Goal: Task Accomplishment & Management: Use online tool/utility

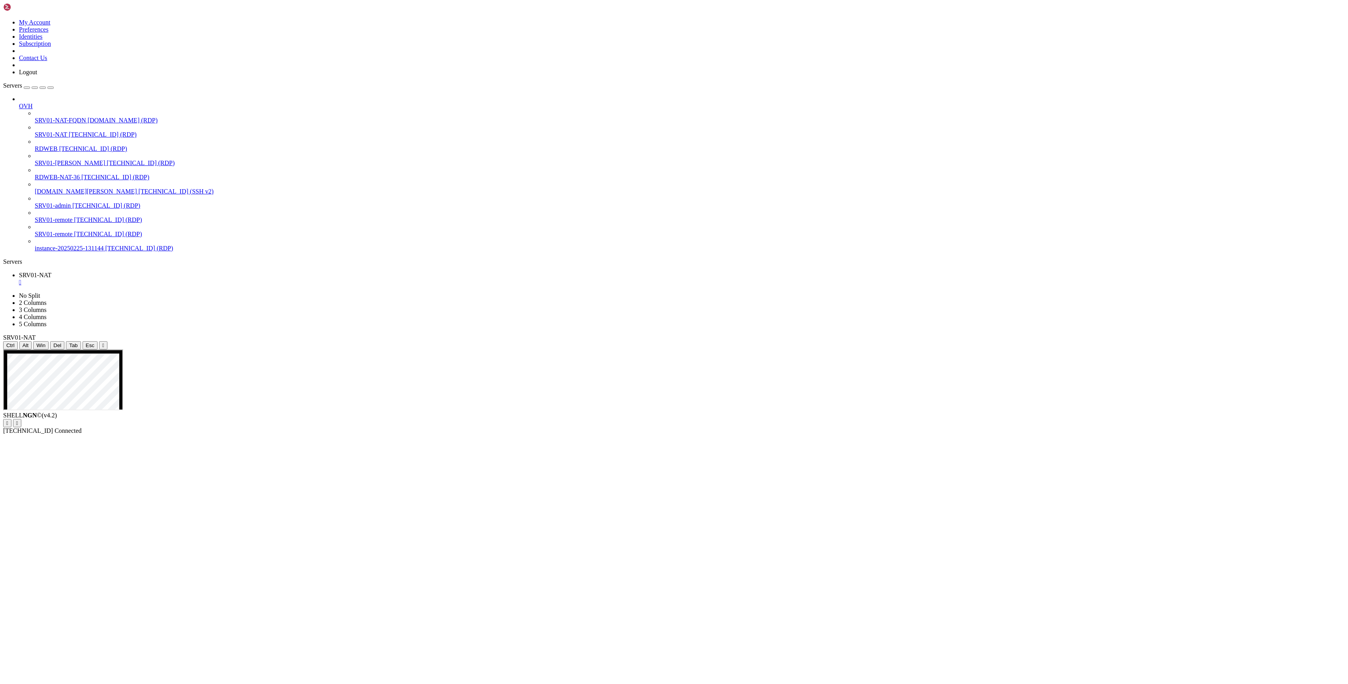
drag, startPoint x: 1064, startPoint y: 569, endPoint x: 1176, endPoint y: 473, distance: 147.6
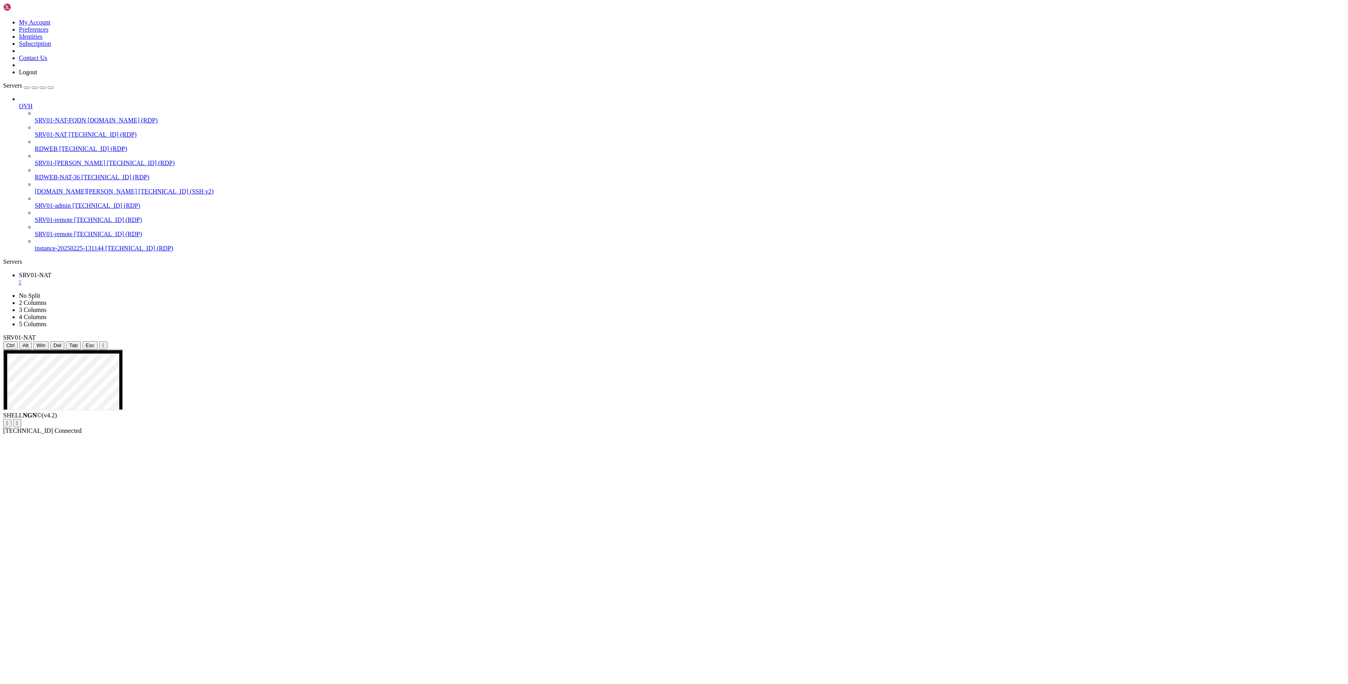
drag, startPoint x: 1323, startPoint y: 889, endPoint x: 1323, endPoint y: 901, distance: 11.8
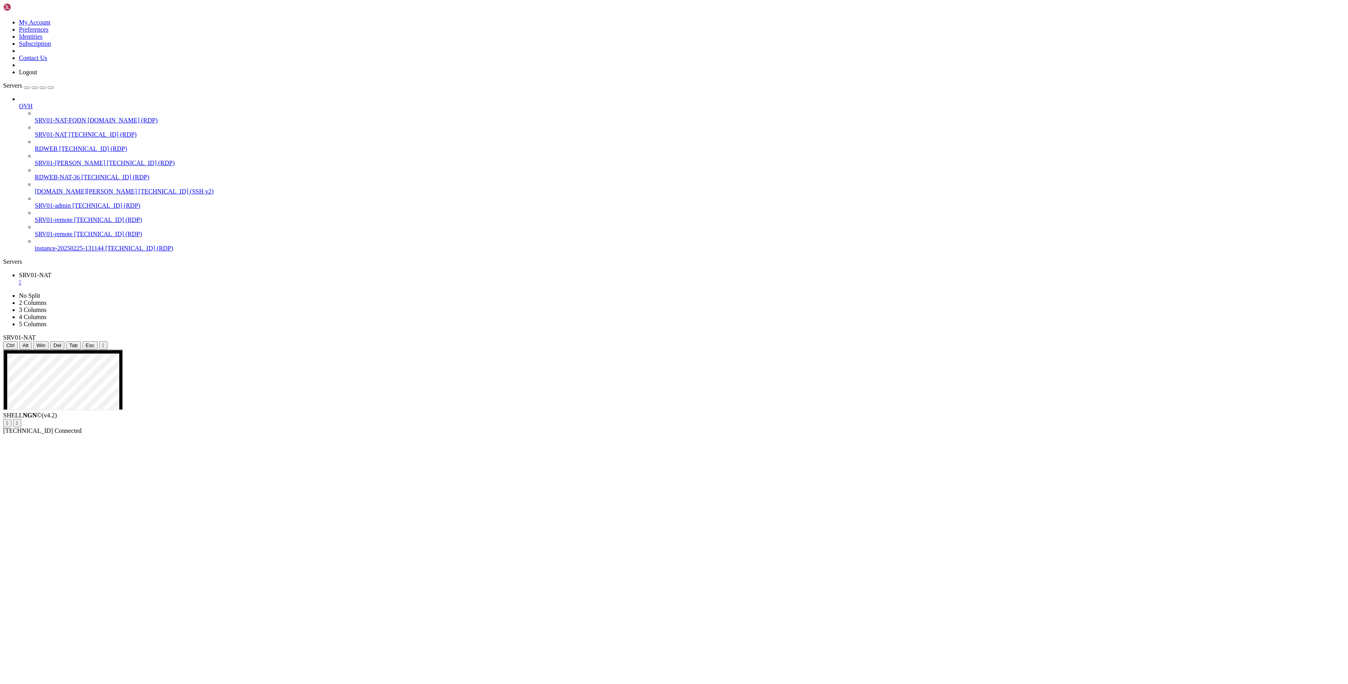
drag, startPoint x: 124, startPoint y: 746, endPoint x: 36, endPoint y: 748, distance: 87.7
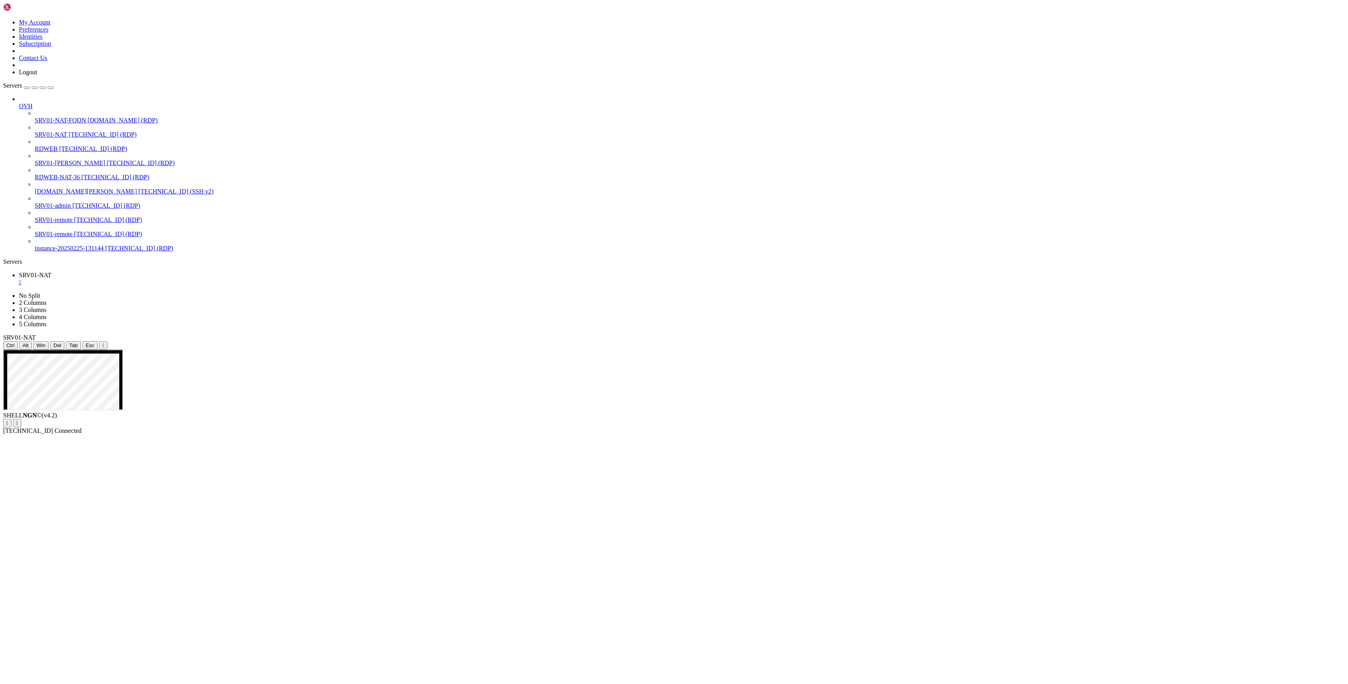
drag, startPoint x: 12, startPoint y: 746, endPoint x: 117, endPoint y: 744, distance: 105.0
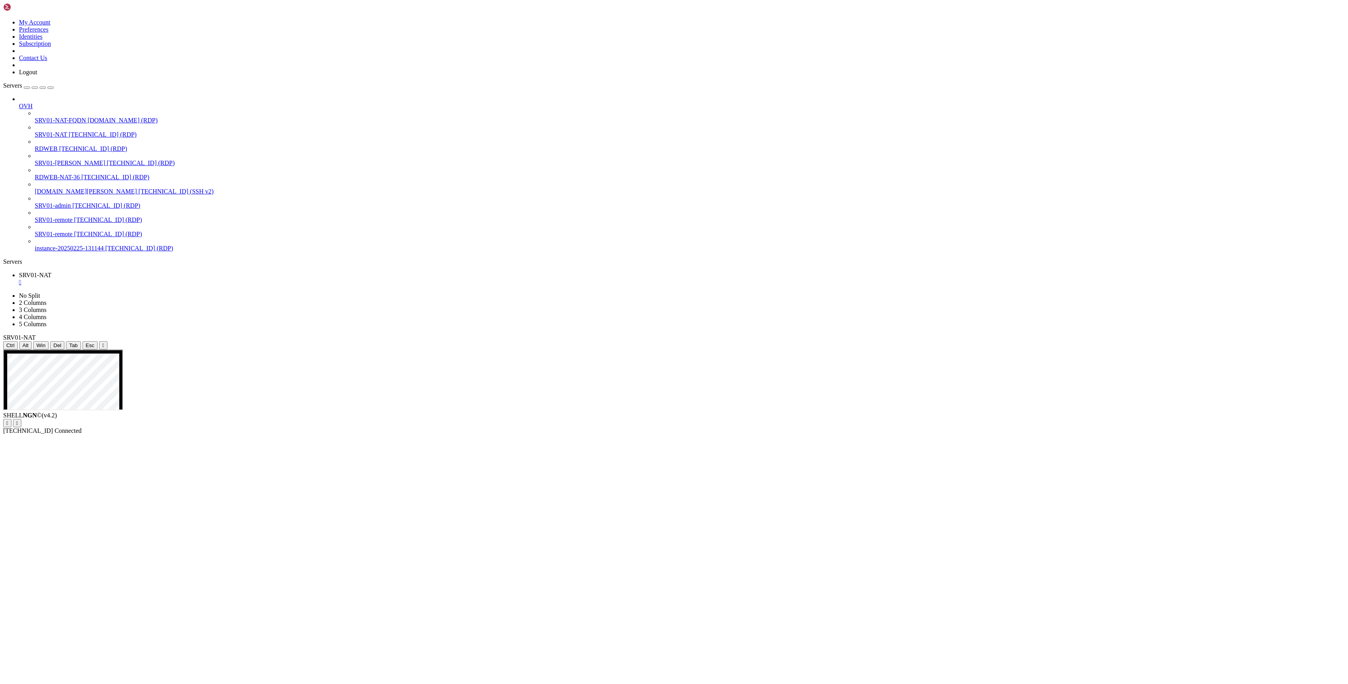
drag, startPoint x: 204, startPoint y: 784, endPoint x: 72, endPoint y: 746, distance: 137.0
drag, startPoint x: 11, startPoint y: 745, endPoint x: 116, endPoint y: 743, distance: 104.7
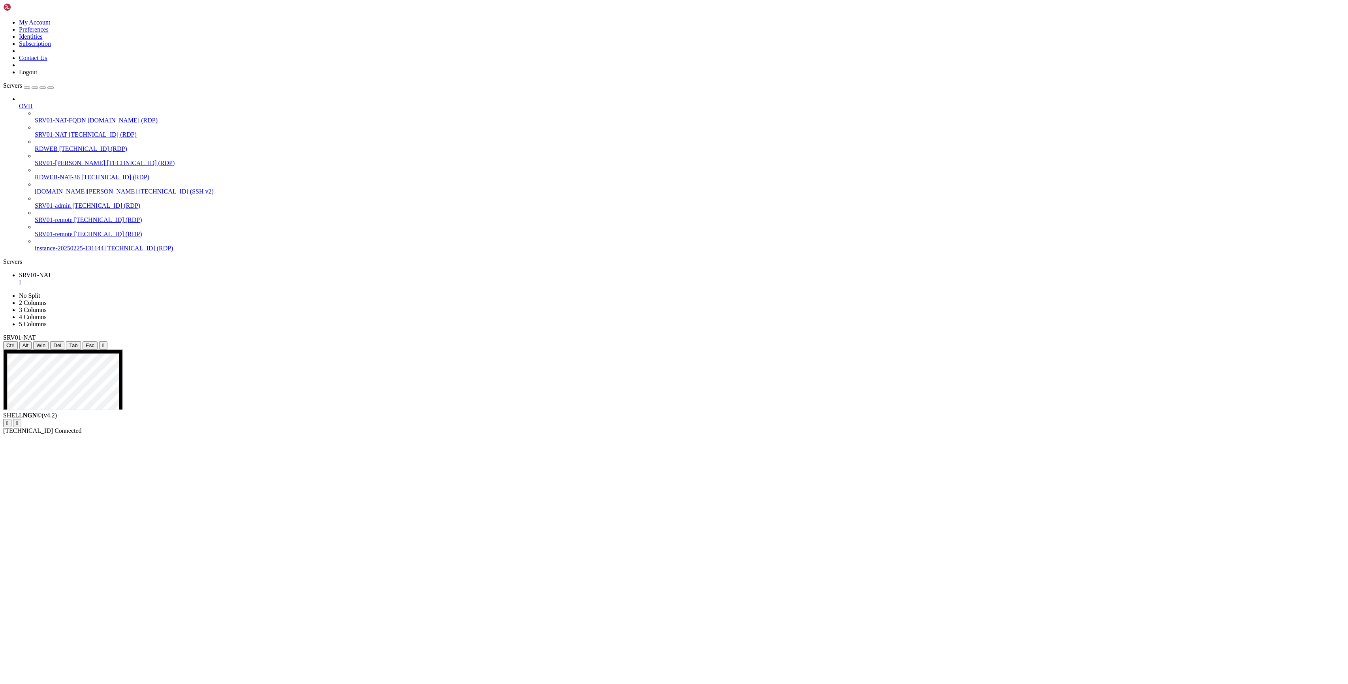
drag, startPoint x: 13, startPoint y: 746, endPoint x: 114, endPoint y: 744, distance: 101.1
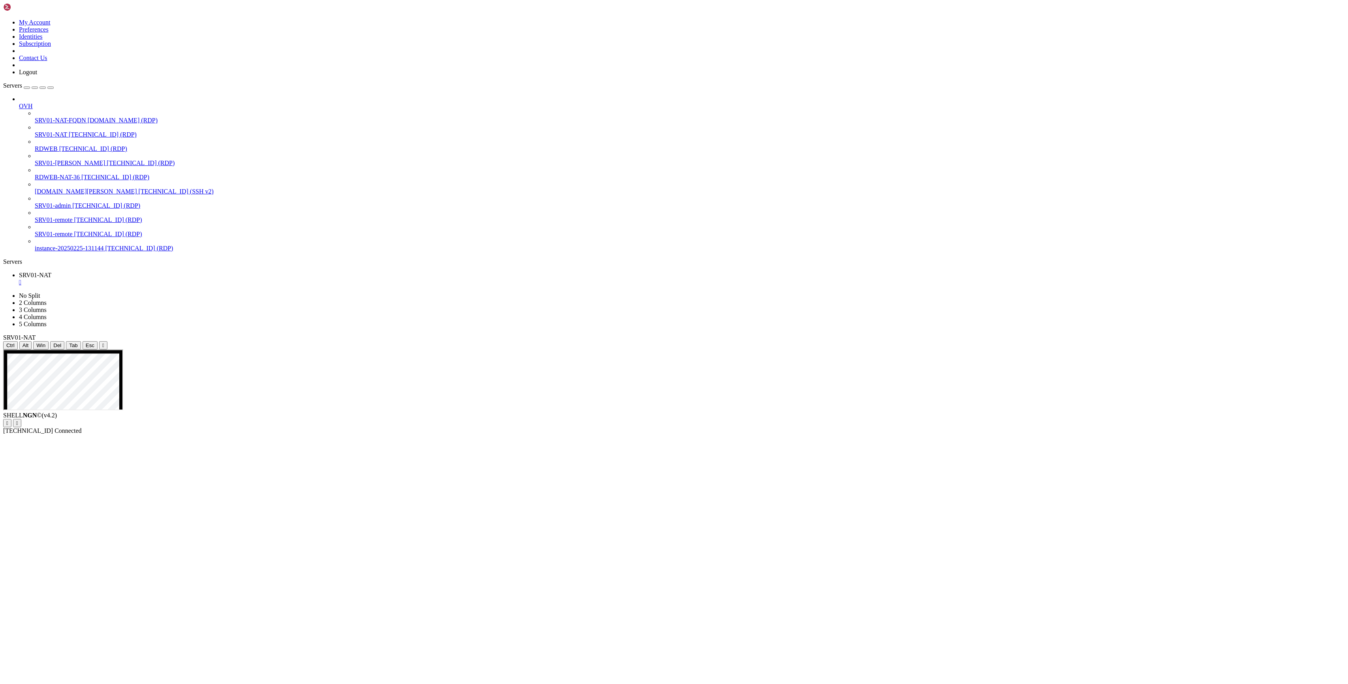
drag, startPoint x: 241, startPoint y: 967, endPoint x: 244, endPoint y: 965, distance: 4.1
drag, startPoint x: 1290, startPoint y: 355, endPoint x: 1301, endPoint y: 370, distance: 18.9
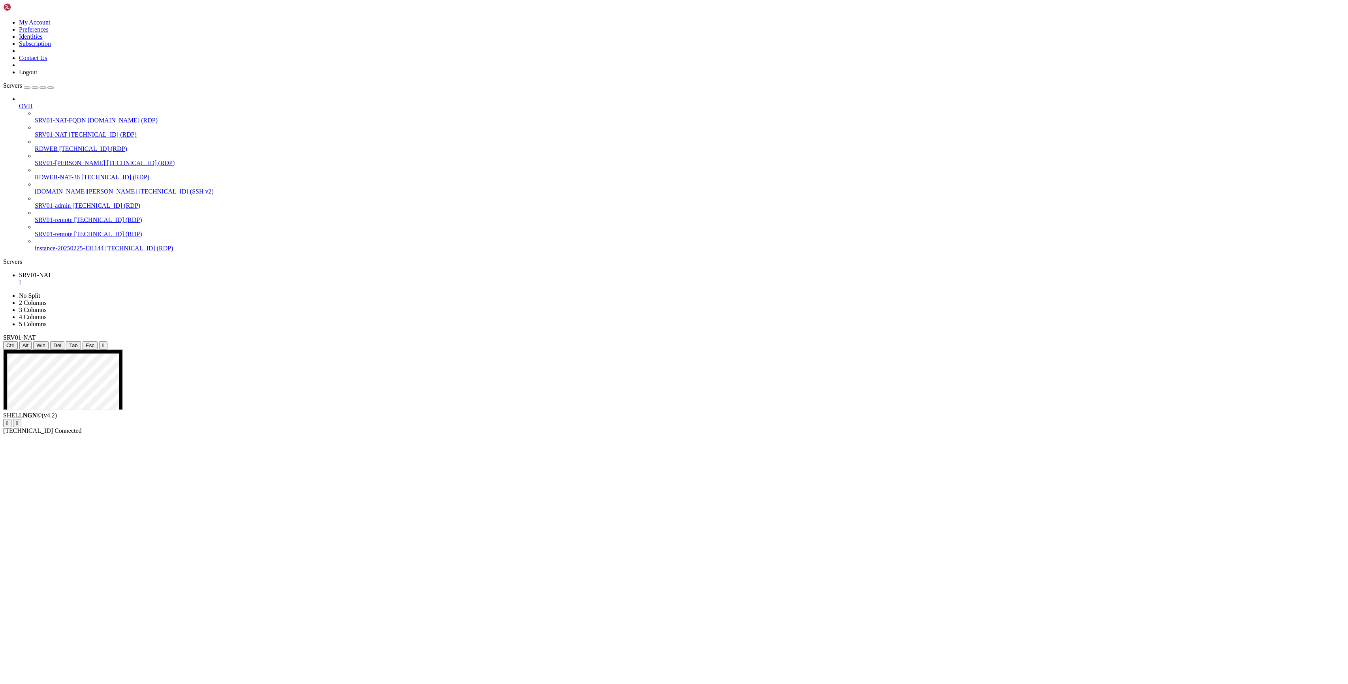
drag, startPoint x: 9, startPoint y: 744, endPoint x: 113, endPoint y: 742, distance: 103.9
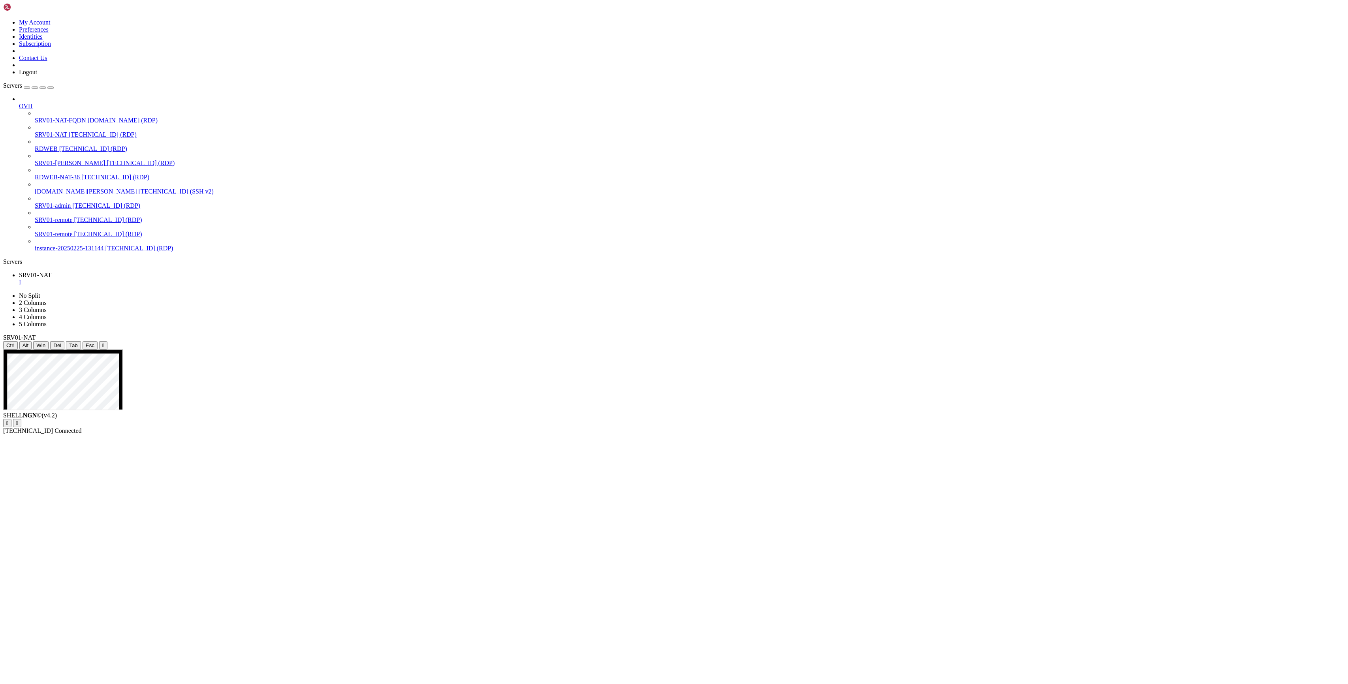
drag, startPoint x: 753, startPoint y: 947, endPoint x: 719, endPoint y: 945, distance: 34.0
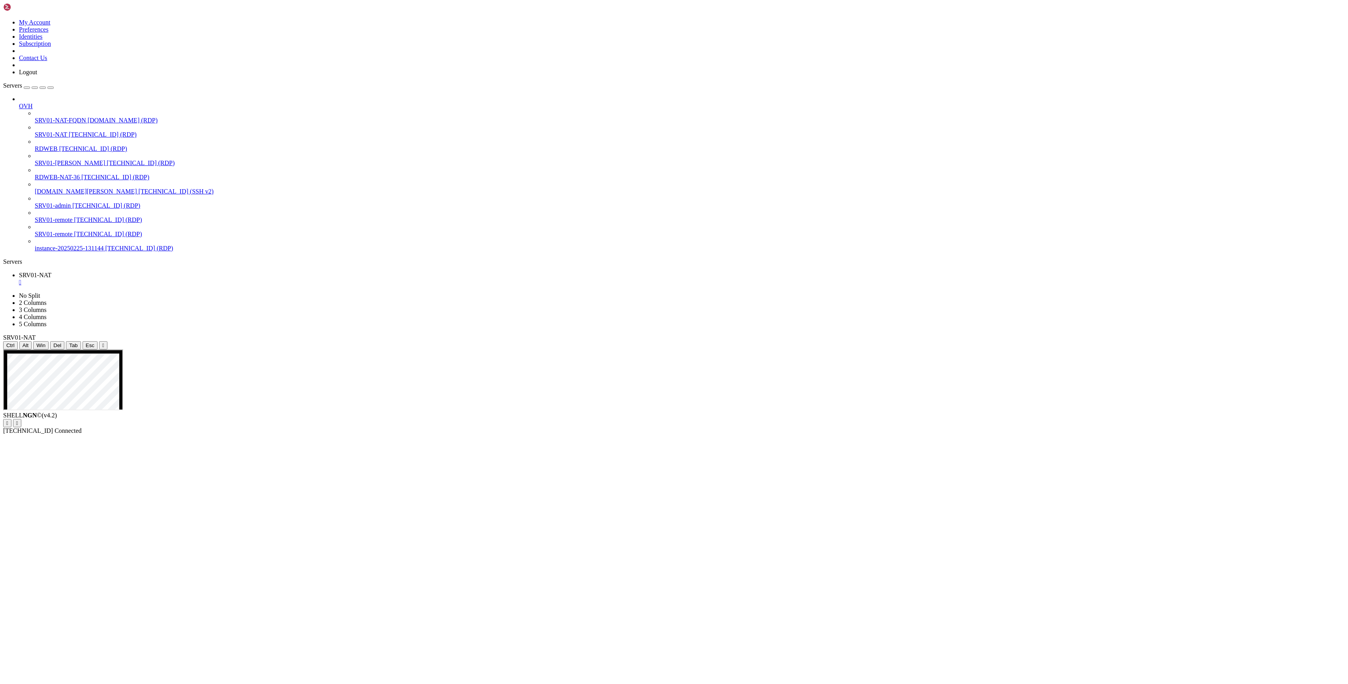
drag, startPoint x: 751, startPoint y: 946, endPoint x: 716, endPoint y: 944, distance: 35.3
click at [35, 427] on button "Reconnect" at bounding box center [19, 431] width 32 height 8
click at [672, 420] on div "Connection Closed Reconnect The connection has been closed because the server i…" at bounding box center [673, 431] width 1341 height 23
click at [678, 427] on div "Reconnect" at bounding box center [673, 431] width 1341 height 8
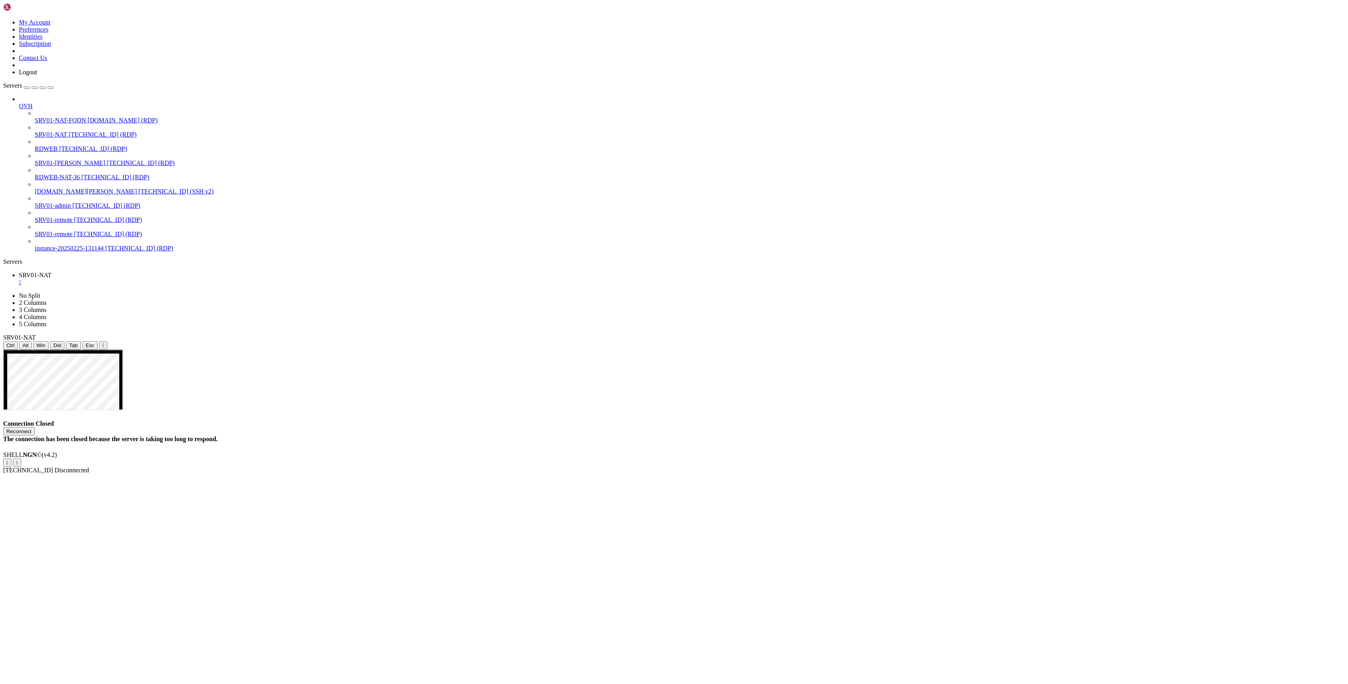
click at [35, 427] on button "Reconnect" at bounding box center [19, 431] width 32 height 8
click at [721, 420] on div "Connection Closed Reconnect The connection has been closed because the server i…" at bounding box center [673, 431] width 1341 height 23
click at [35, 427] on button "Reconnect" at bounding box center [19, 431] width 32 height 8
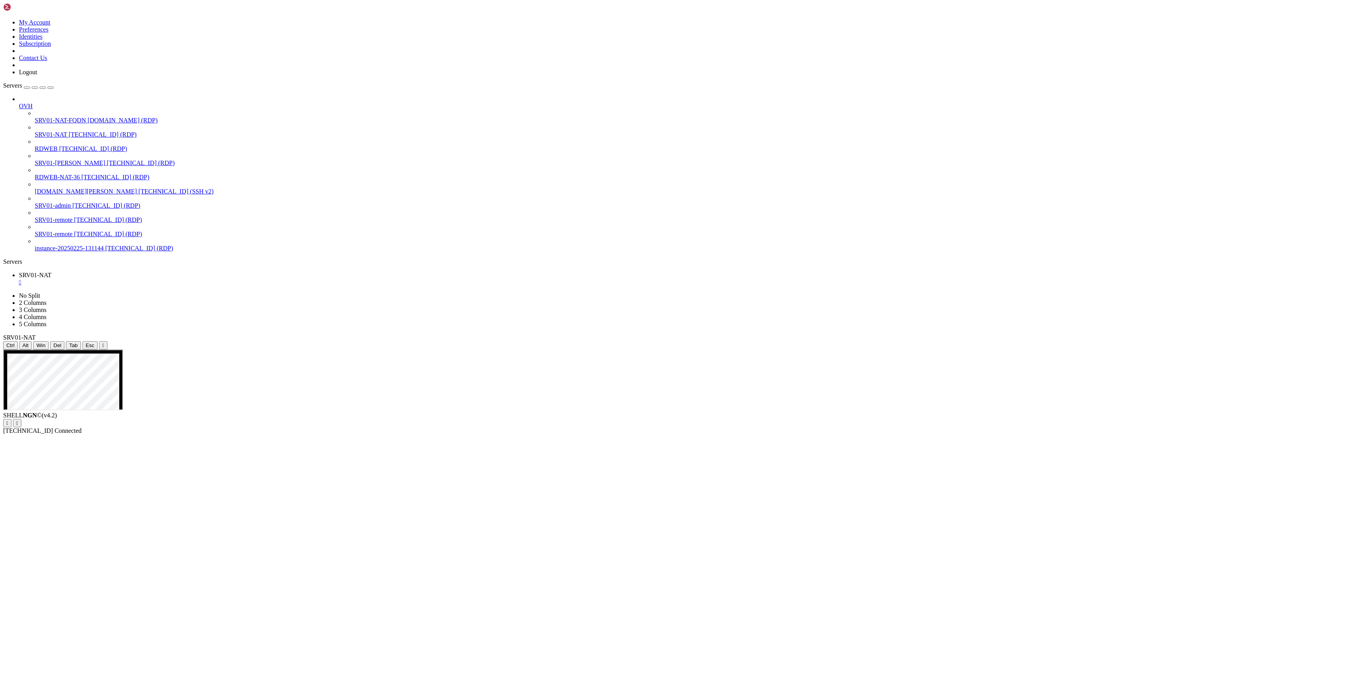
drag, startPoint x: 753, startPoint y: 946, endPoint x: 720, endPoint y: 946, distance: 32.8
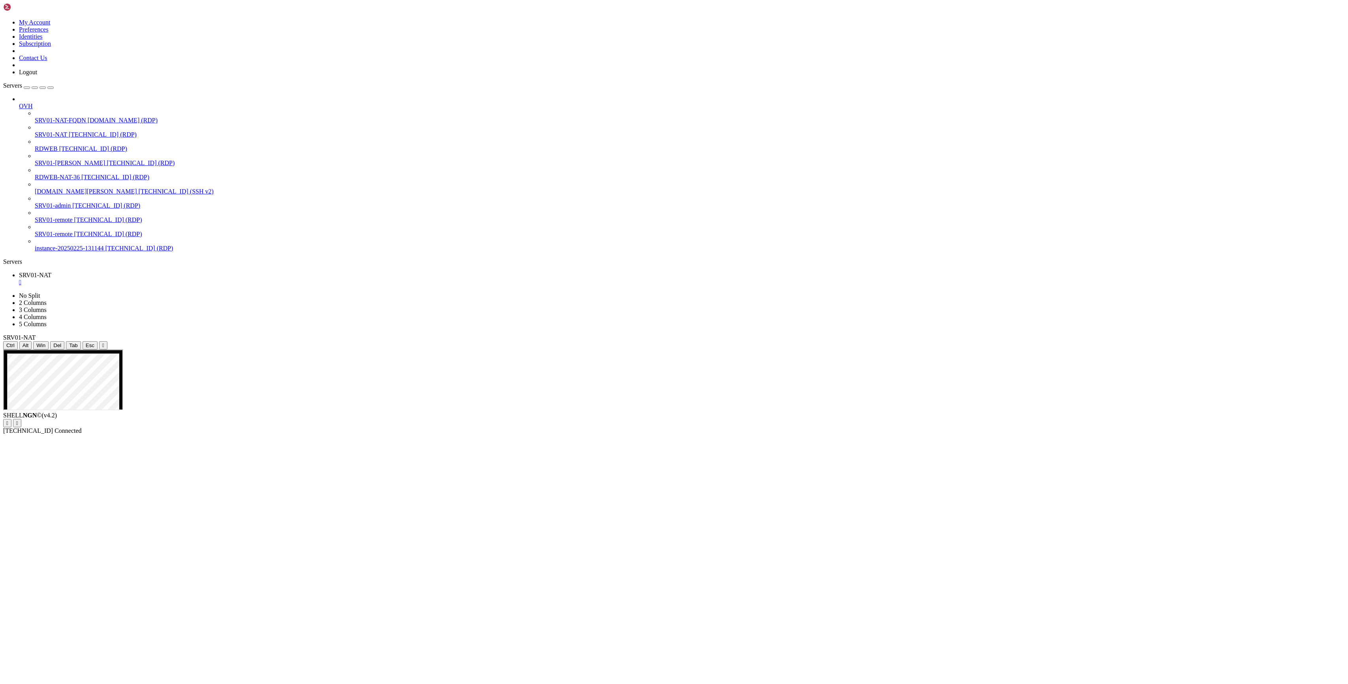
drag, startPoint x: 1269, startPoint y: 641, endPoint x: 1269, endPoint y: 651, distance: 10.3
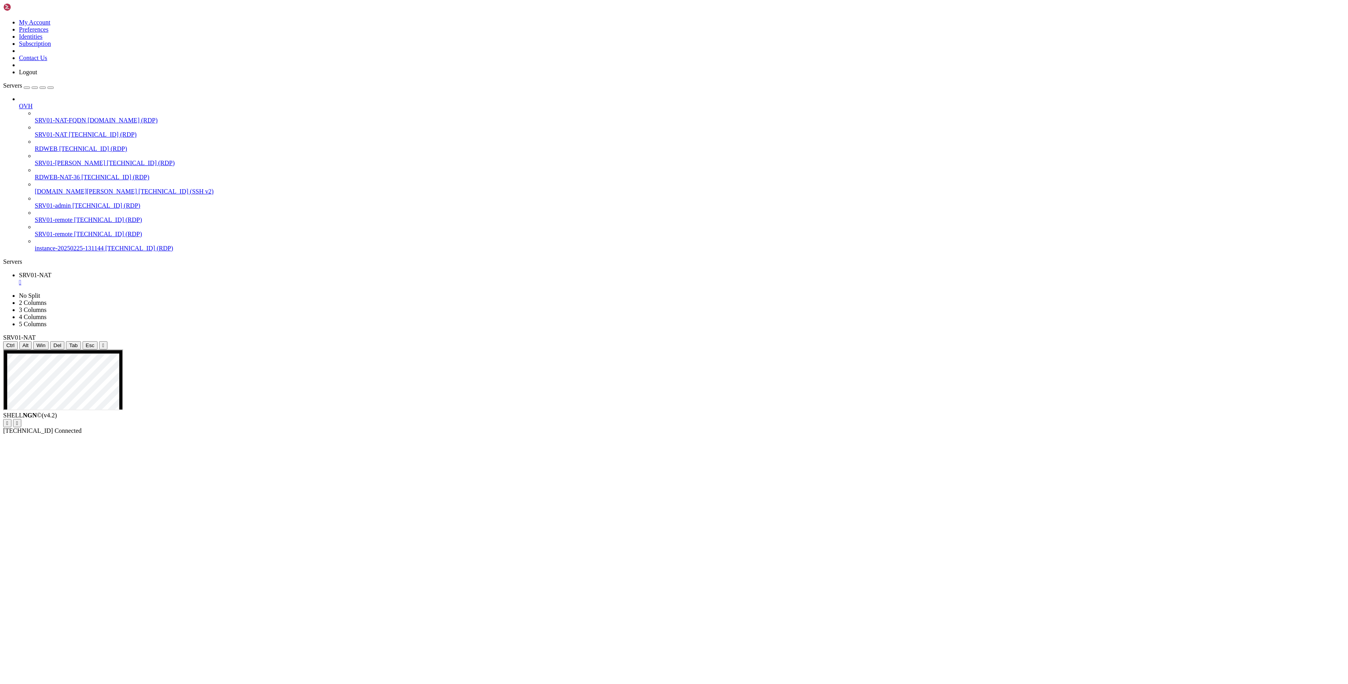
drag, startPoint x: 1320, startPoint y: 923, endPoint x: 1295, endPoint y: 935, distance: 27.9
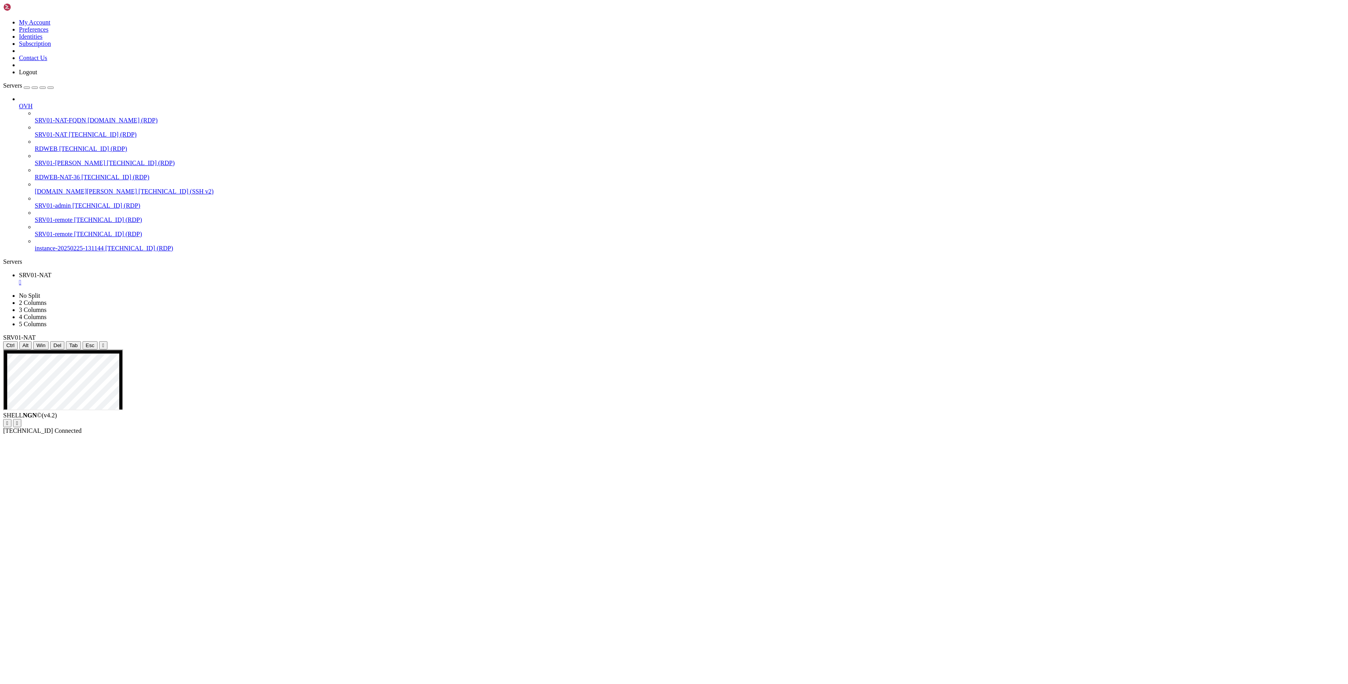
drag, startPoint x: 77, startPoint y: 619, endPoint x: 388, endPoint y: 637, distance: 312.0
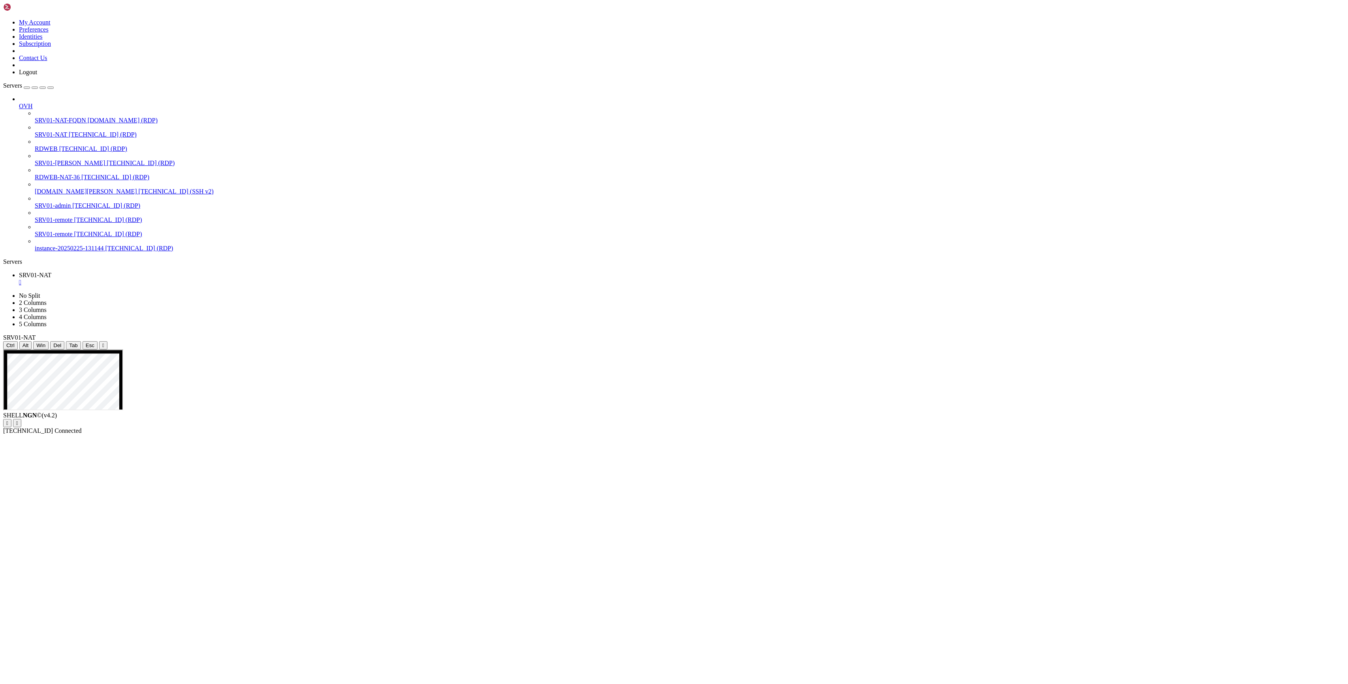
drag, startPoint x: 1301, startPoint y: 554, endPoint x: 1252, endPoint y: 543, distance: 50.1
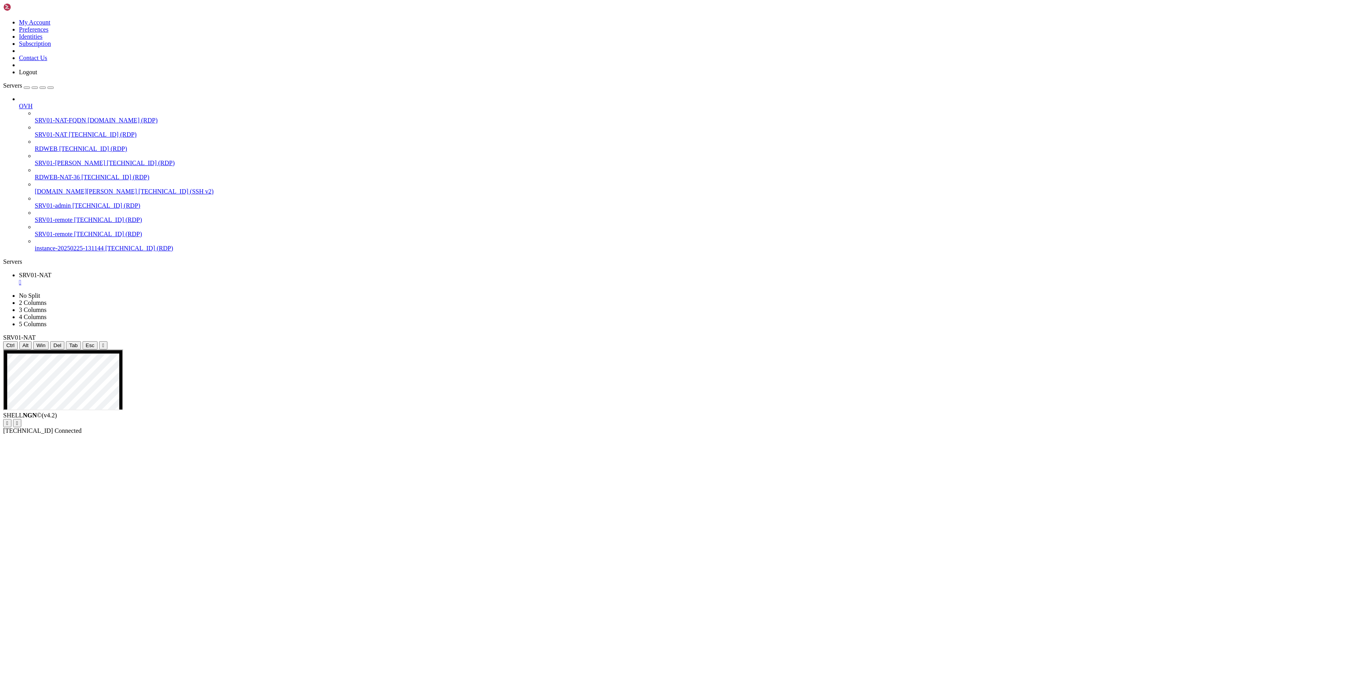
drag, startPoint x: 1313, startPoint y: 932, endPoint x: 1305, endPoint y: 935, distance: 9.1
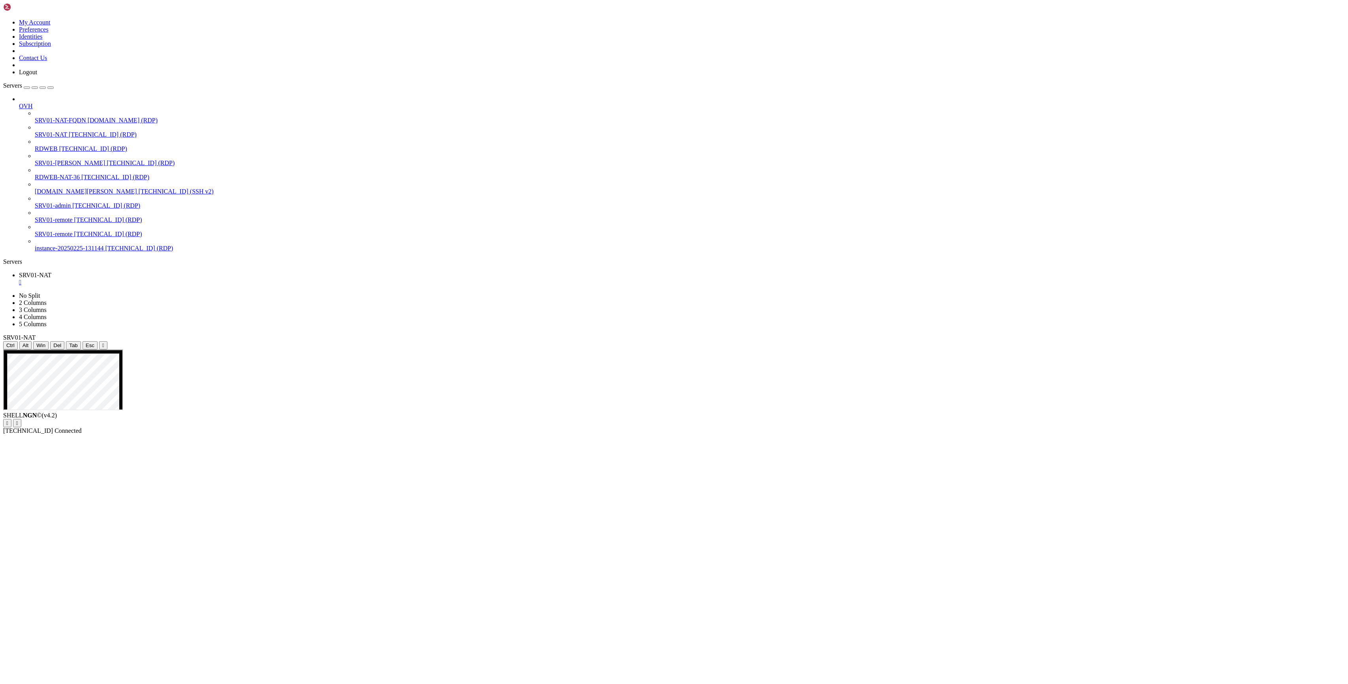
drag, startPoint x: 810, startPoint y: 396, endPoint x: 806, endPoint y: 407, distance: 11.7
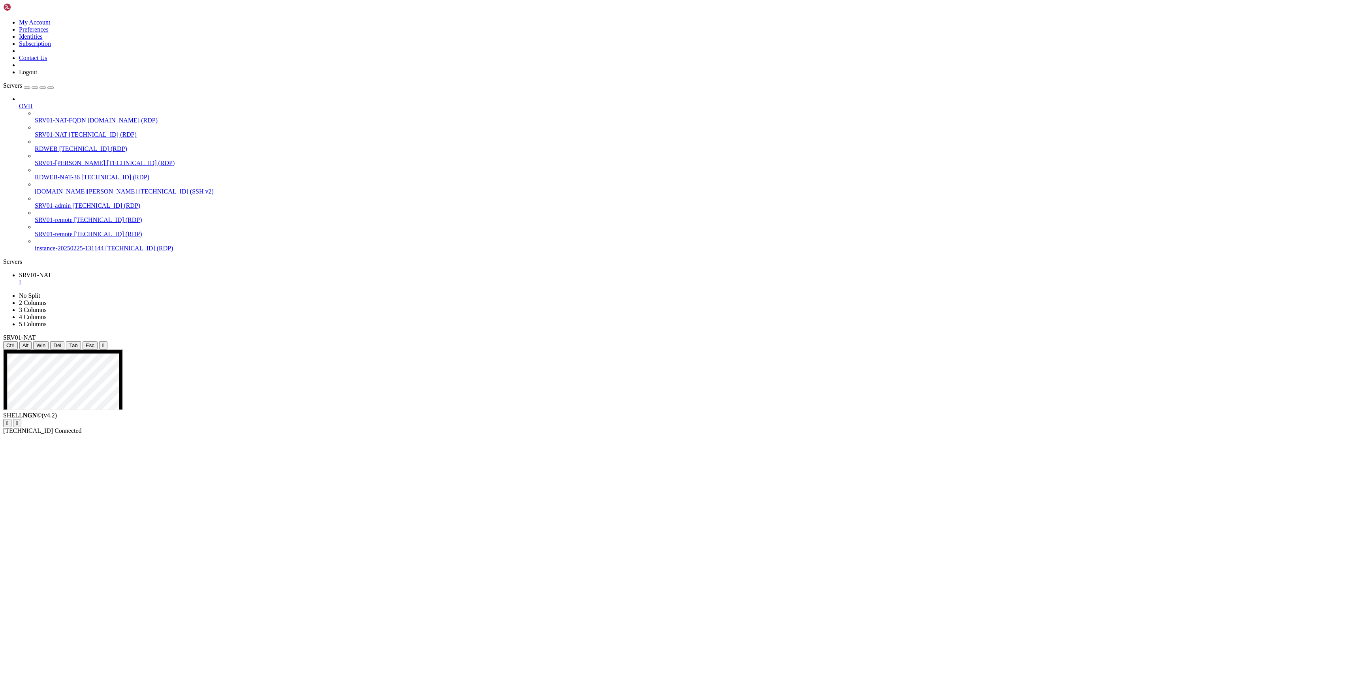
drag, startPoint x: 663, startPoint y: 396, endPoint x: 588, endPoint y: 395, distance: 75.0
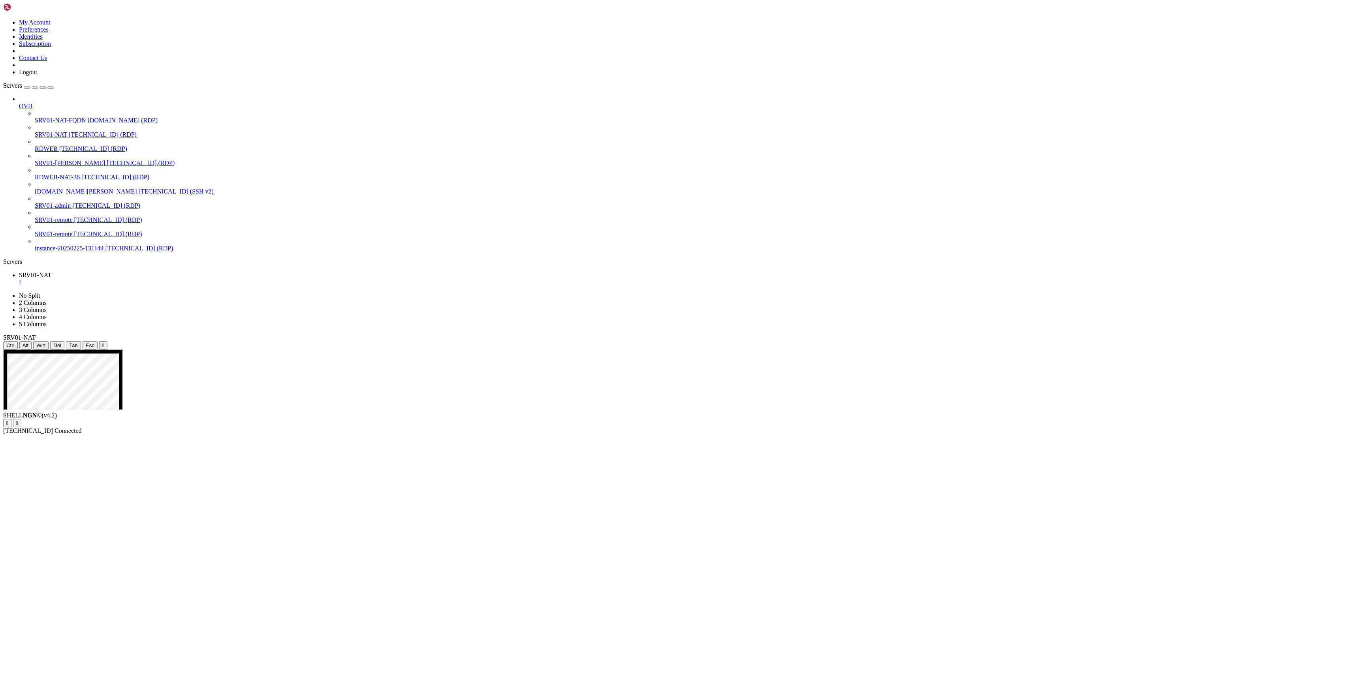
drag, startPoint x: 267, startPoint y: 993, endPoint x: 276, endPoint y: 993, distance: 9.1
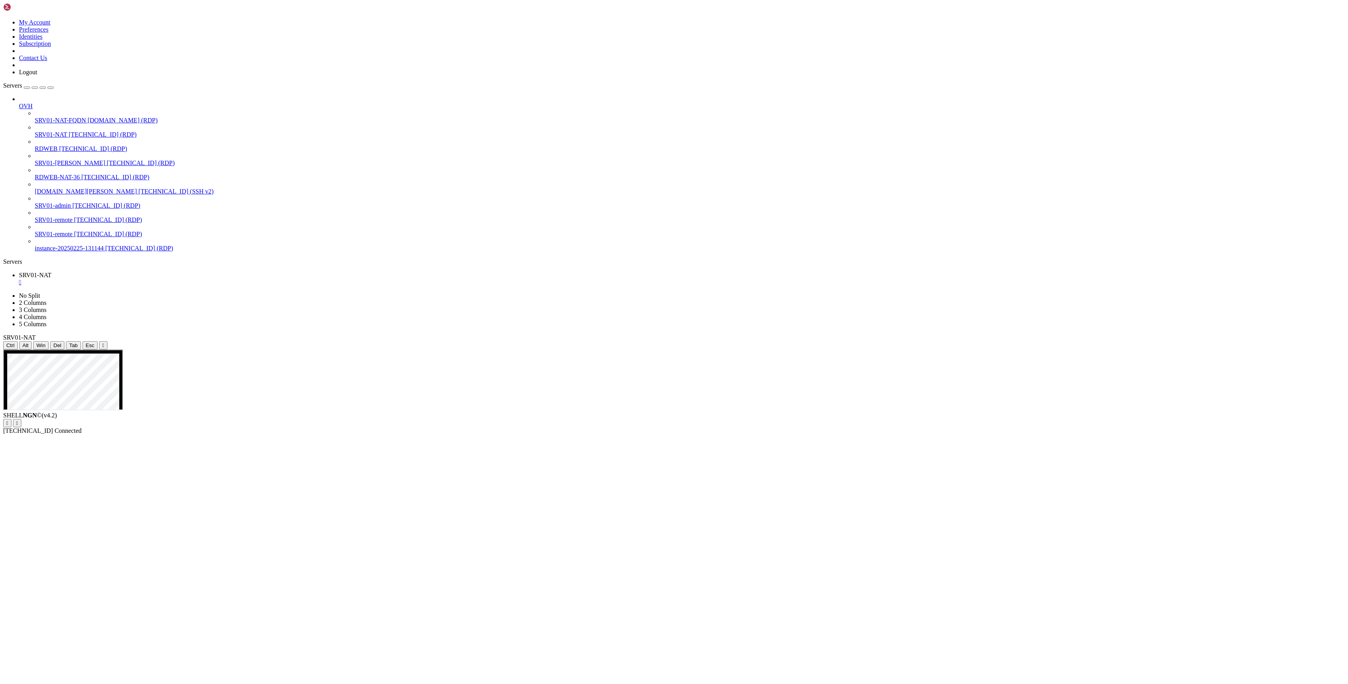
drag, startPoint x: 311, startPoint y: 930, endPoint x: 284, endPoint y: 969, distance: 47.6
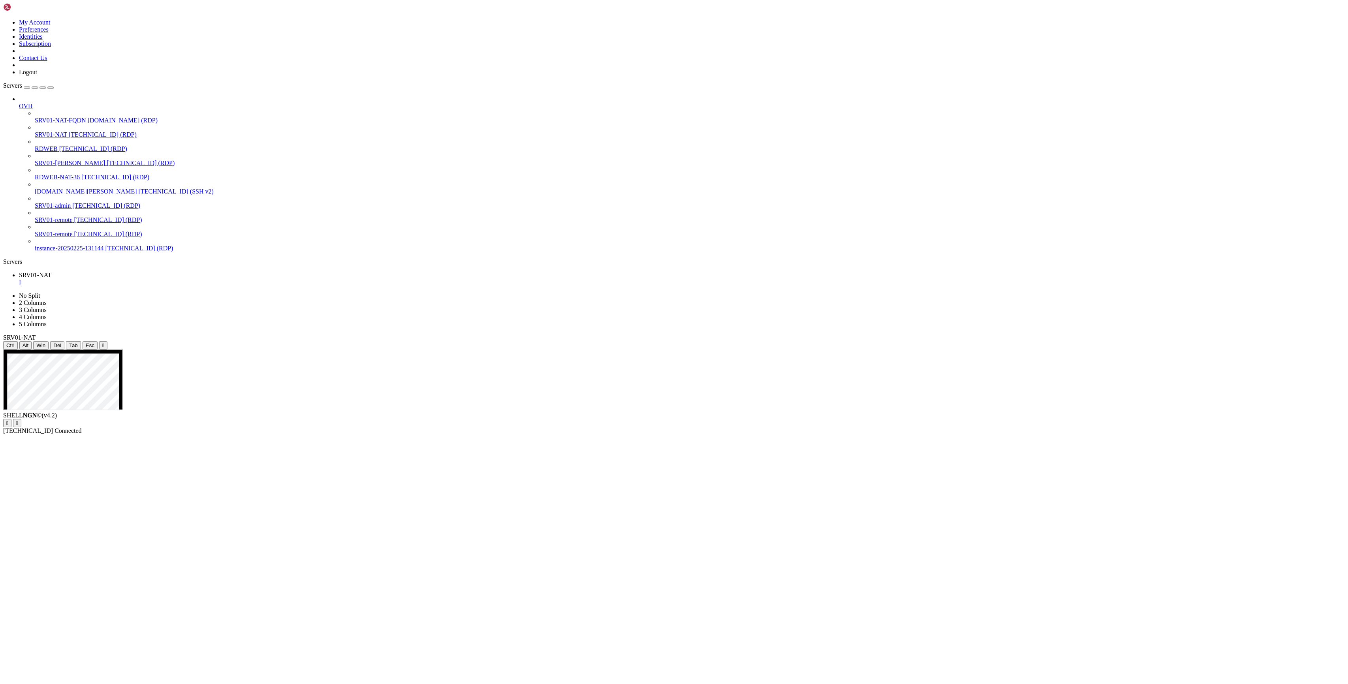
drag, startPoint x: 661, startPoint y: 588, endPoint x: 671, endPoint y: 581, distance: 11.6
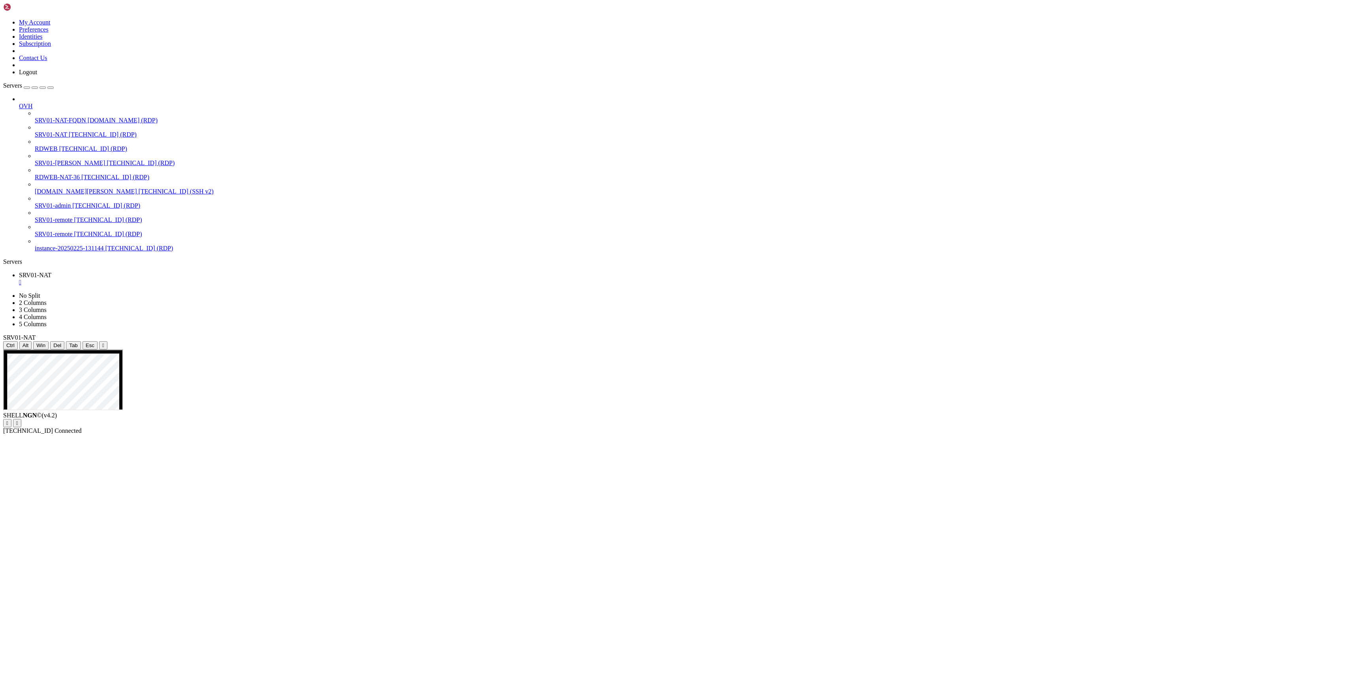
drag, startPoint x: 682, startPoint y: 499, endPoint x: 792, endPoint y: 497, distance: 110.6
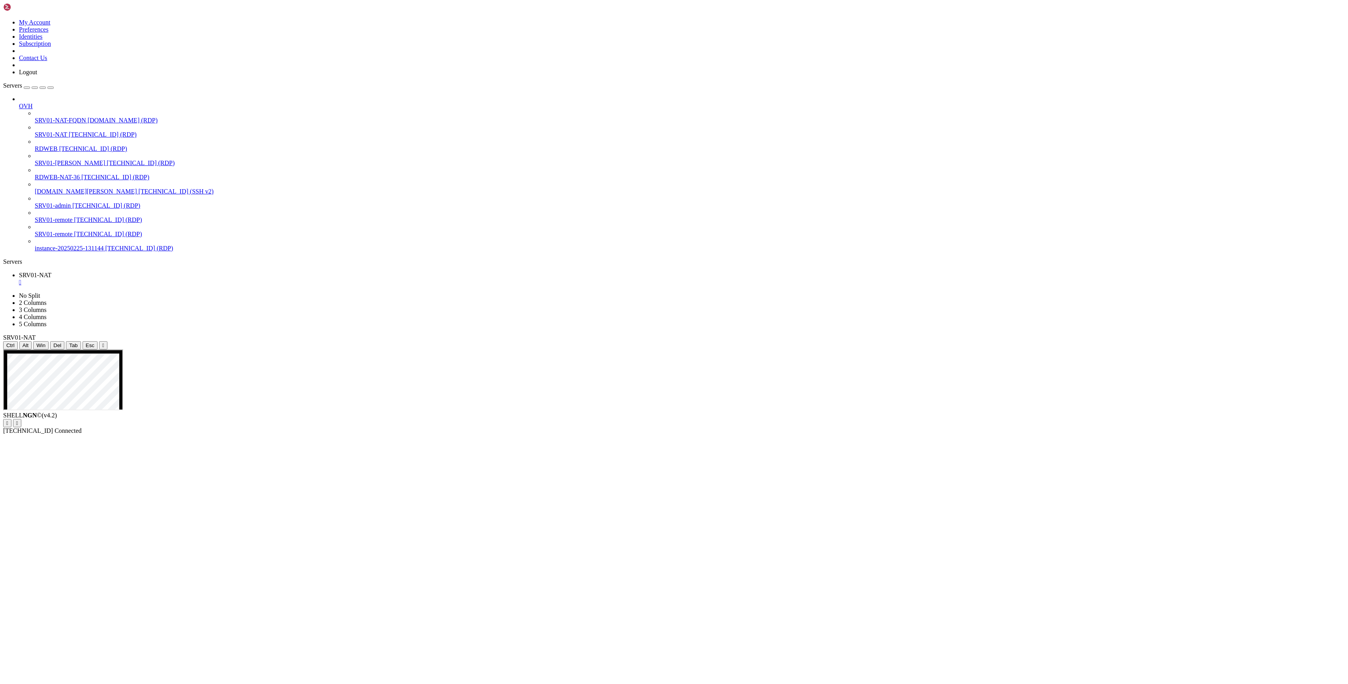
drag, startPoint x: 1307, startPoint y: 929, endPoint x: 1298, endPoint y: 936, distance: 12.1
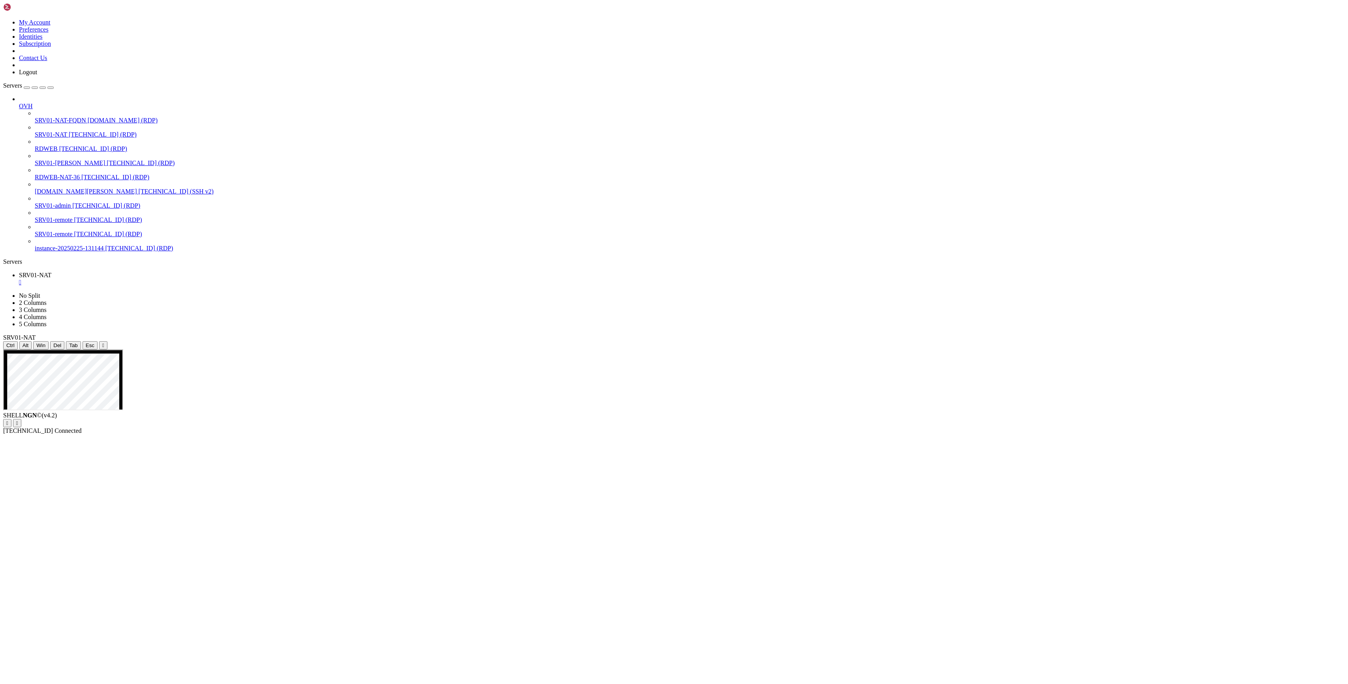
drag, startPoint x: 1305, startPoint y: 925, endPoint x: 1295, endPoint y: 939, distance: 17.5
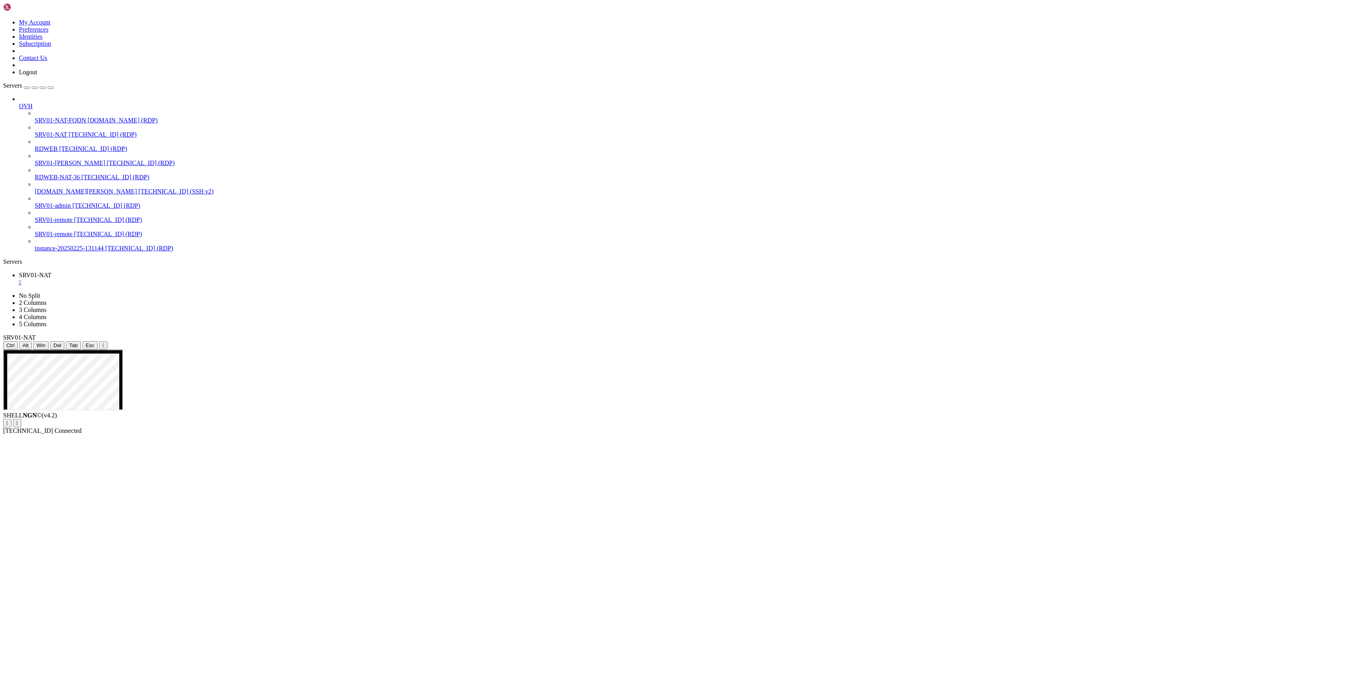
drag, startPoint x: 888, startPoint y: 946, endPoint x: 894, endPoint y: 948, distance: 6.4
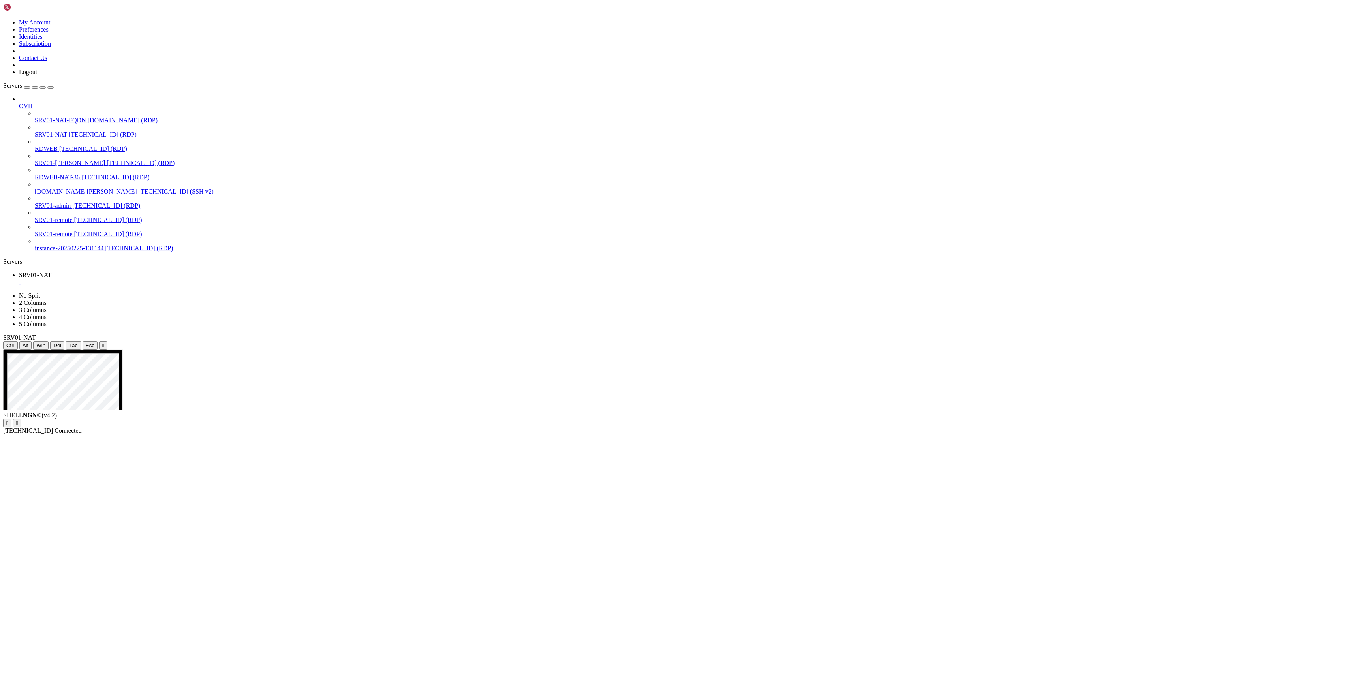
drag, startPoint x: 1314, startPoint y: 925, endPoint x: 1290, endPoint y: 930, distance: 24.2
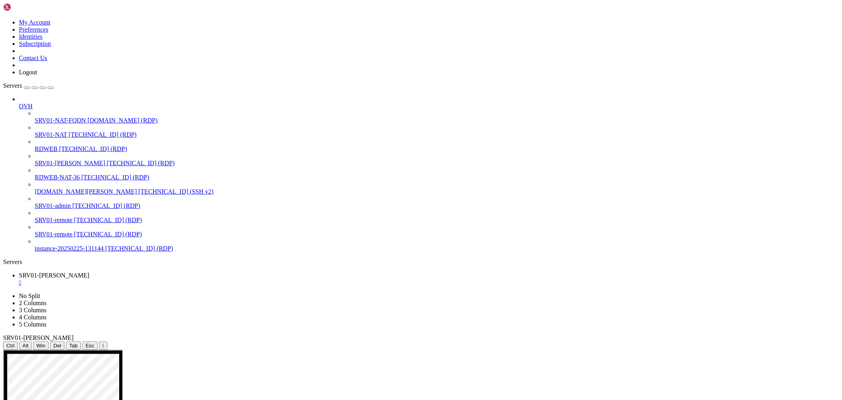
drag, startPoint x: 173, startPoint y: 536, endPoint x: 69, endPoint y: 541, distance: 103.6
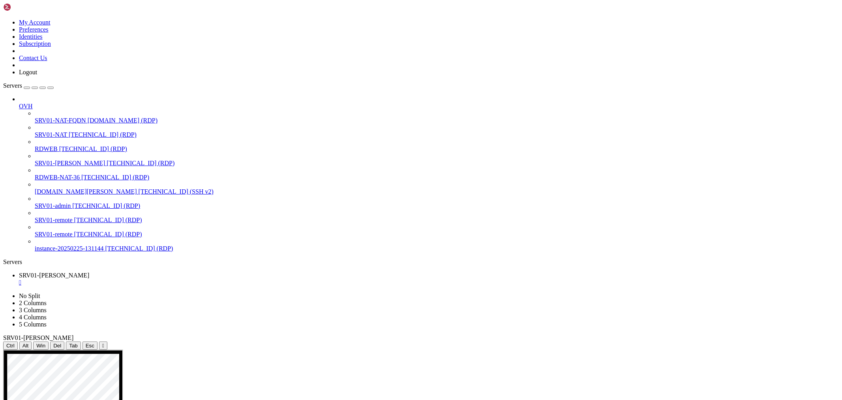
drag, startPoint x: 162, startPoint y: 602, endPoint x: 80, endPoint y: 601, distance: 82.5
drag, startPoint x: 155, startPoint y: 599, endPoint x: 84, endPoint y: 601, distance: 71.1
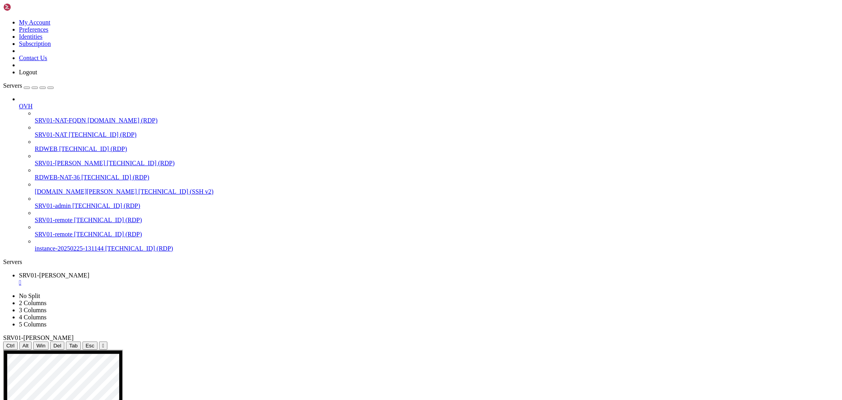
drag, startPoint x: 58, startPoint y: 601, endPoint x: 150, endPoint y: 600, distance: 92.0
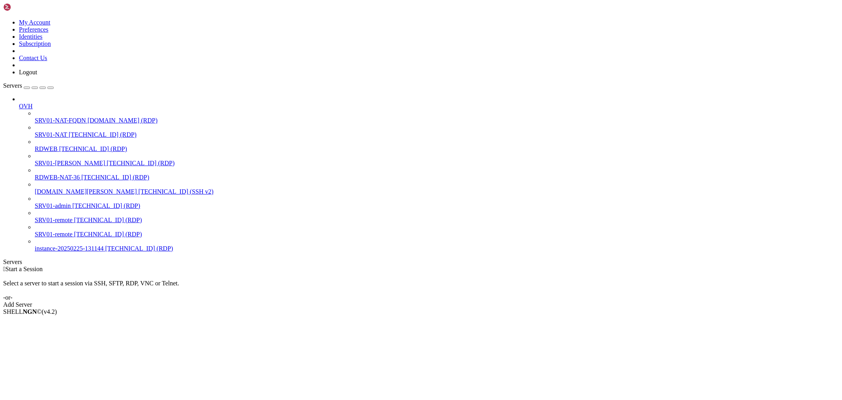
click at [107, 160] on span "[TECHNICAL_ID] (RDP)" at bounding box center [141, 163] width 68 height 7
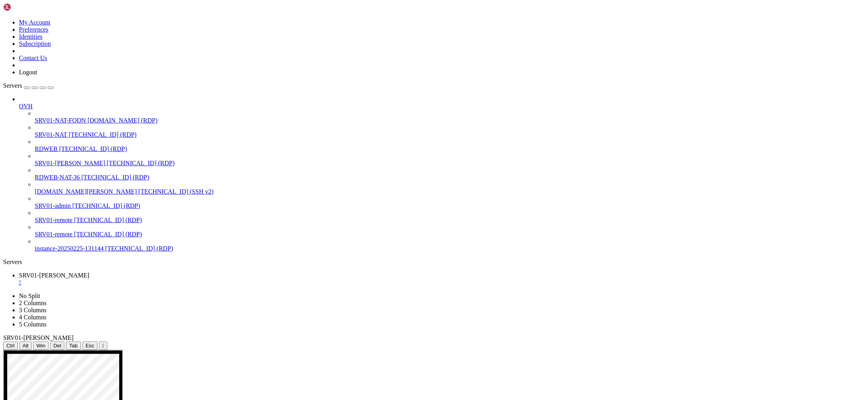
drag, startPoint x: 92, startPoint y: 18, endPoint x: 93, endPoint y: 28, distance: 9.9
click at [54, 82] on link "Servers" at bounding box center [28, 85] width 51 height 7
click at [54, 86] on button "button" at bounding box center [50, 87] width 6 height 2
drag, startPoint x: 351, startPoint y: 155, endPoint x: 357, endPoint y: 133, distance: 22.9
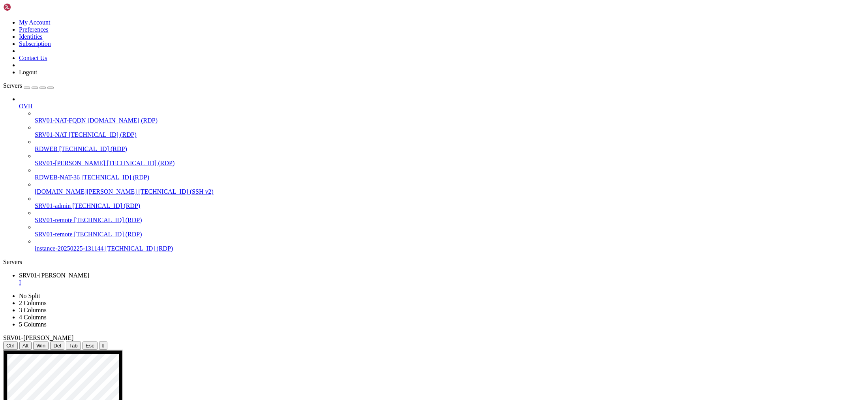
drag, startPoint x: 168, startPoint y: 376, endPoint x: 447, endPoint y: 438, distance: 286.0
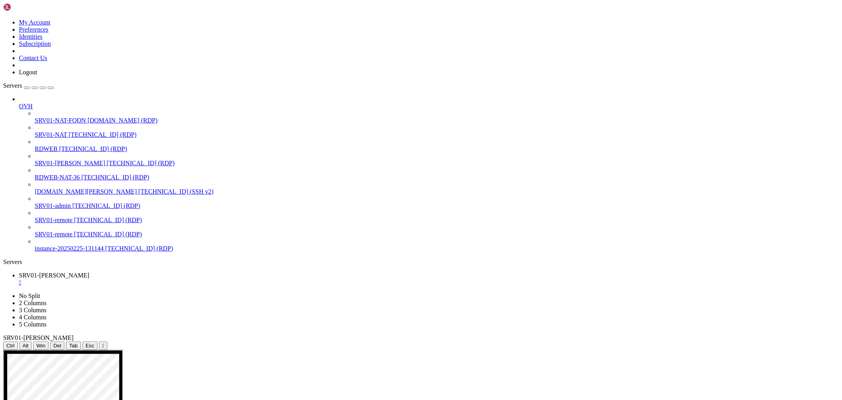
drag, startPoint x: 156, startPoint y: 599, endPoint x: 226, endPoint y: 599, distance: 70.3
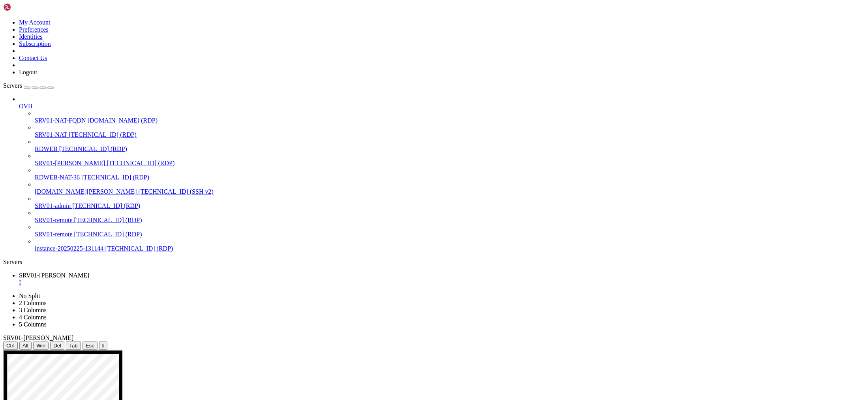
drag, startPoint x: 226, startPoint y: 538, endPoint x: 644, endPoint y: 662, distance: 435.7
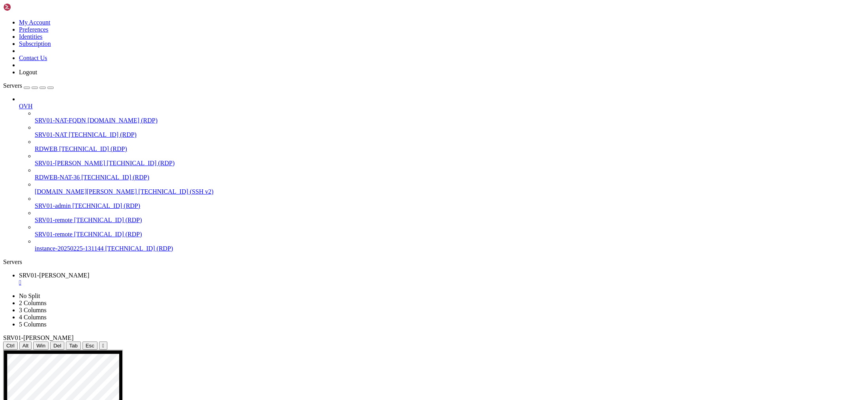
drag, startPoint x: 248, startPoint y: 600, endPoint x: 406, endPoint y: 593, distance: 158.5
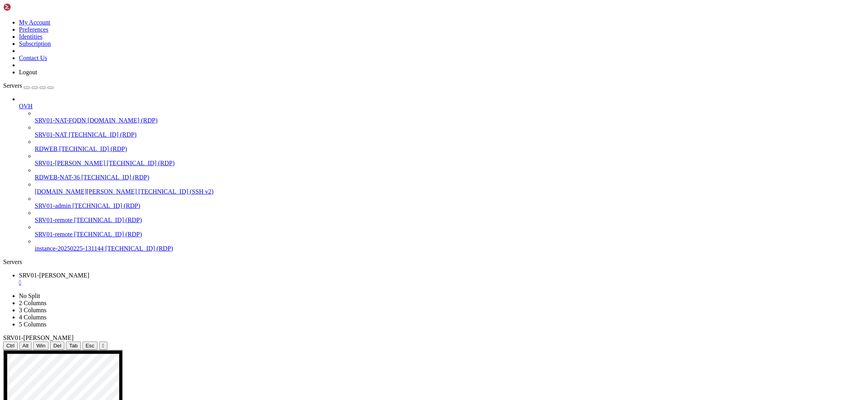
drag, startPoint x: 710, startPoint y: 438, endPoint x: 613, endPoint y: 443, distance: 97.3
drag, startPoint x: 593, startPoint y: 445, endPoint x: 623, endPoint y: 441, distance: 30.3
drag, startPoint x: 592, startPoint y: 438, endPoint x: 676, endPoint y: 437, distance: 83.7
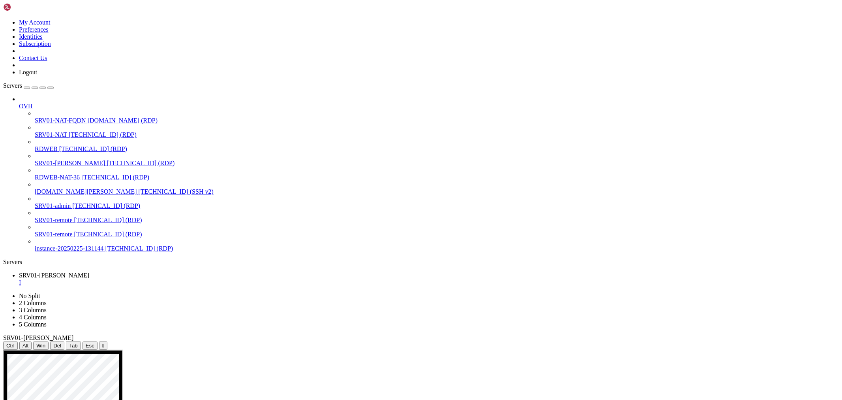
drag, startPoint x: 616, startPoint y: 443, endPoint x: 605, endPoint y: 445, distance: 10.9
drag, startPoint x: 605, startPoint y: 445, endPoint x: 680, endPoint y: 445, distance: 74.2
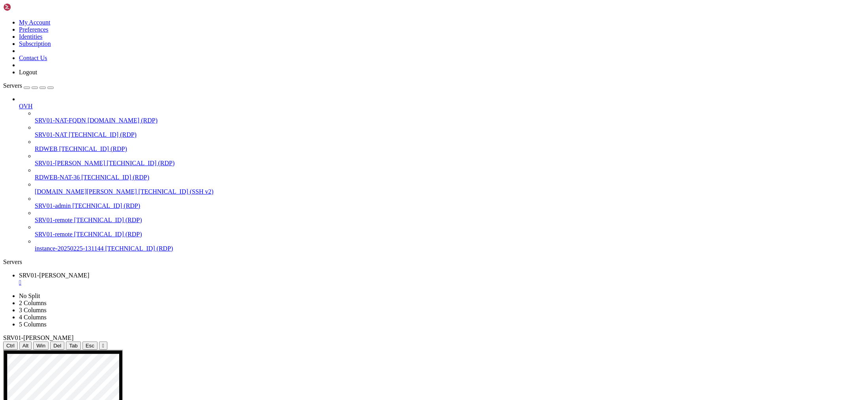
drag, startPoint x: 214, startPoint y: 560, endPoint x: 652, endPoint y: 557, distance: 437.9
drag, startPoint x: 203, startPoint y: 563, endPoint x: 239, endPoint y: 555, distance: 37.1
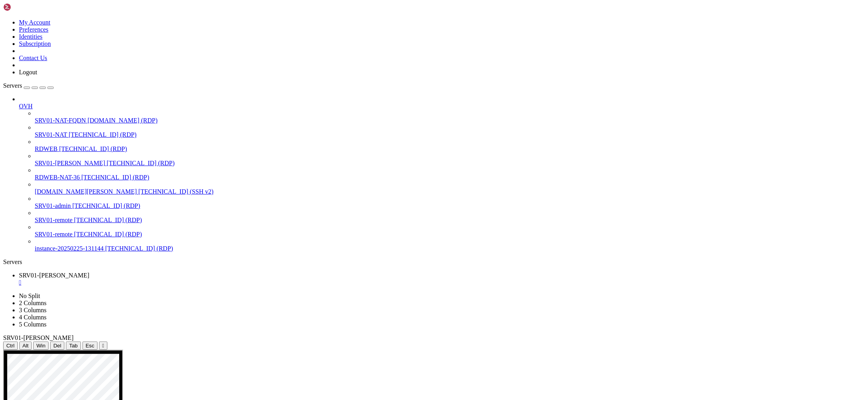
drag, startPoint x: 220, startPoint y: 561, endPoint x: 483, endPoint y: 573, distance: 262.5
drag, startPoint x: 215, startPoint y: 557, endPoint x: 644, endPoint y: 554, distance: 428.4
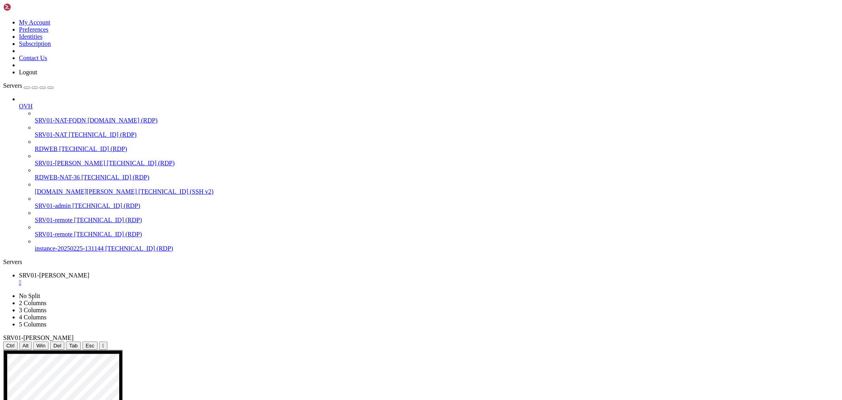
drag, startPoint x: 386, startPoint y: 498, endPoint x: 391, endPoint y: 498, distance: 4.8
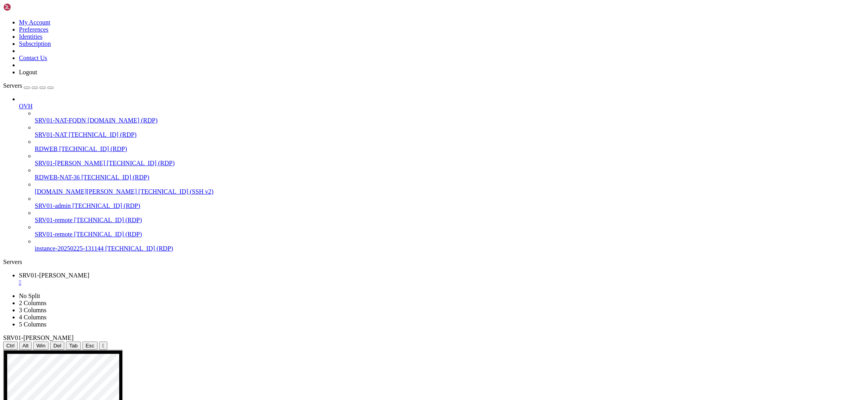
drag, startPoint x: 148, startPoint y: 374, endPoint x: 327, endPoint y: 388, distance: 179.4
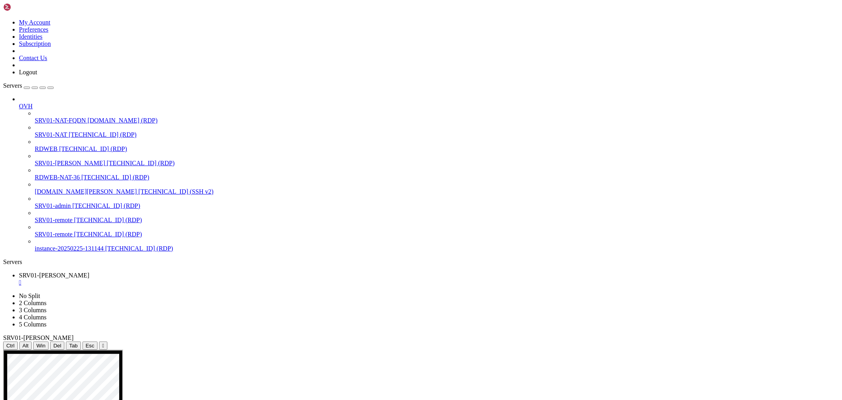
drag, startPoint x: 108, startPoint y: 374, endPoint x: 295, endPoint y: 374, distance: 186.8
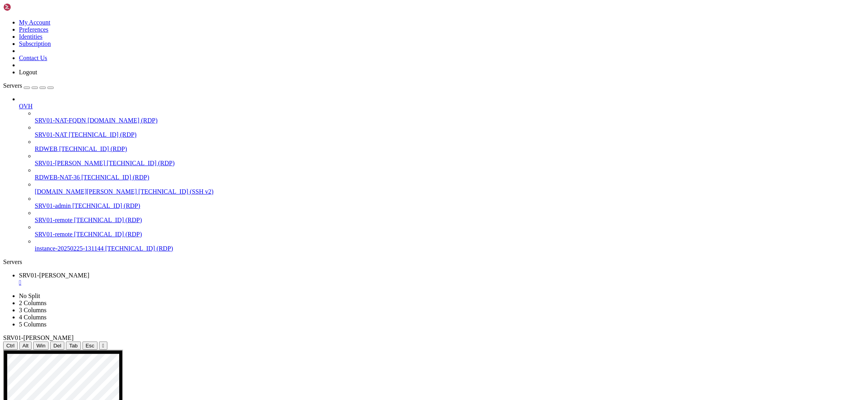
drag, startPoint x: 304, startPoint y: 373, endPoint x: 103, endPoint y: 374, distance: 201.8
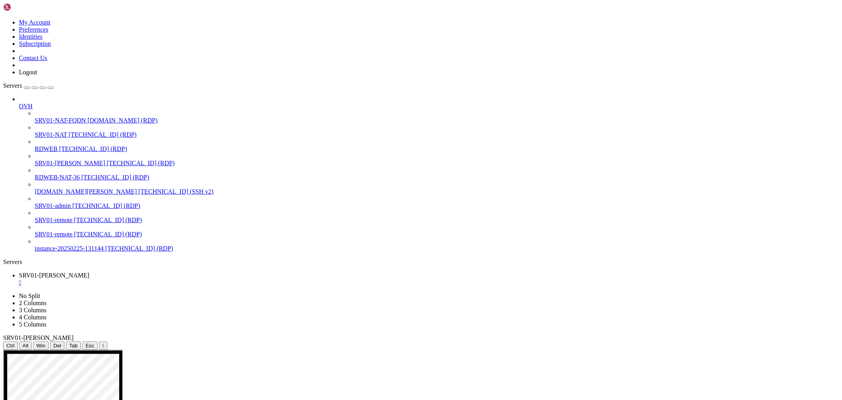
drag, startPoint x: 254, startPoint y: 443, endPoint x: 342, endPoint y: 563, distance: 149.0
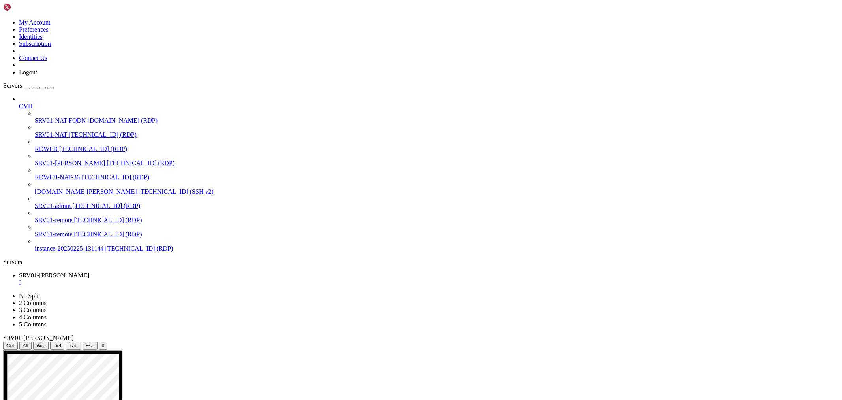
drag, startPoint x: 267, startPoint y: 497, endPoint x: 268, endPoint y: 501, distance: 4.1
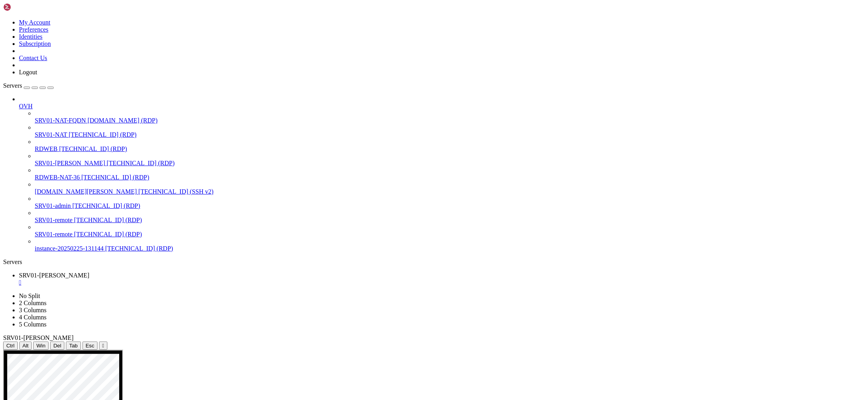
drag, startPoint x: 181, startPoint y: 591, endPoint x: 158, endPoint y: 583, distance: 24.4
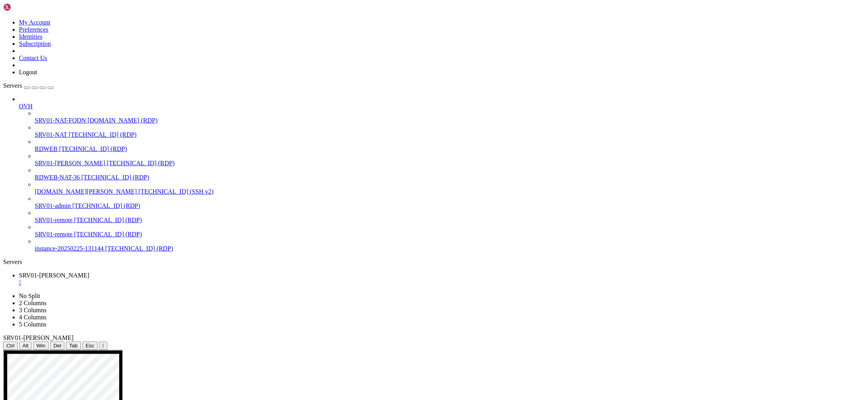
drag, startPoint x: 382, startPoint y: 524, endPoint x: 669, endPoint y: 528, distance: 287.5
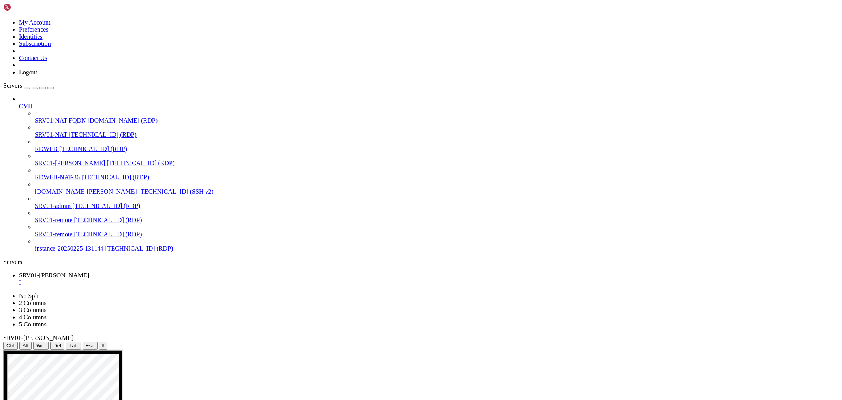
drag, startPoint x: 252, startPoint y: 442, endPoint x: 408, endPoint y: 565, distance: 198.2
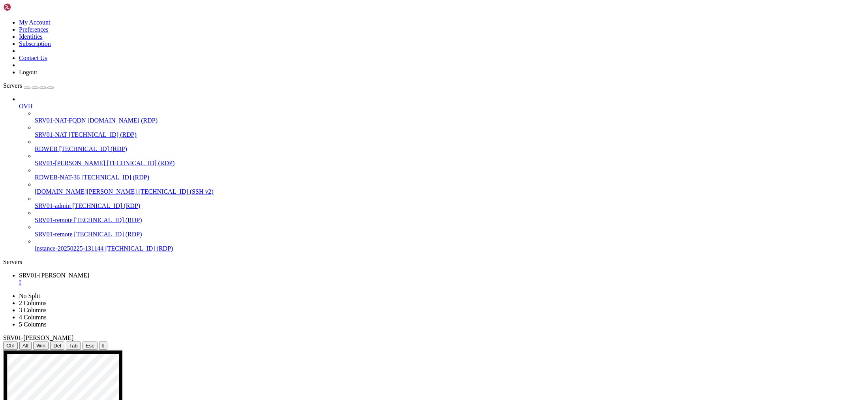
drag, startPoint x: 257, startPoint y: 458, endPoint x: 405, endPoint y: 563, distance: 181.4
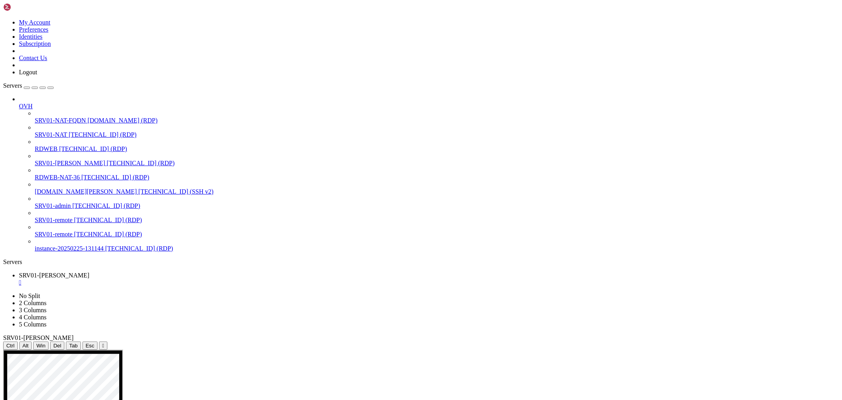
drag, startPoint x: 302, startPoint y: 372, endPoint x: 108, endPoint y: 375, distance: 194.7
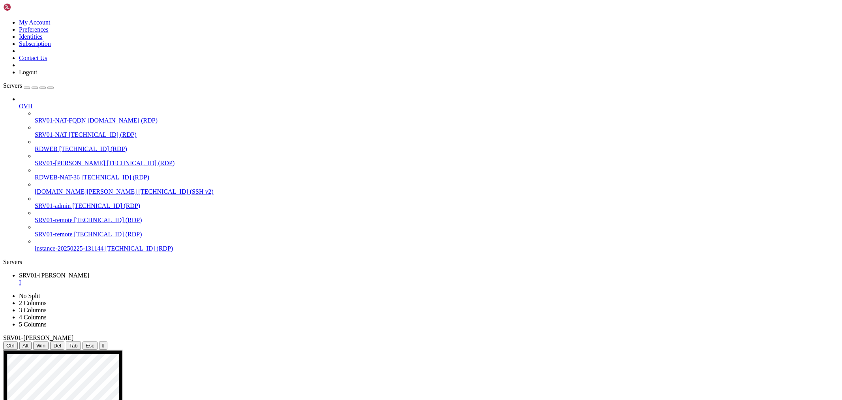
drag, startPoint x: 336, startPoint y: 520, endPoint x: 261, endPoint y: 517, distance: 74.7
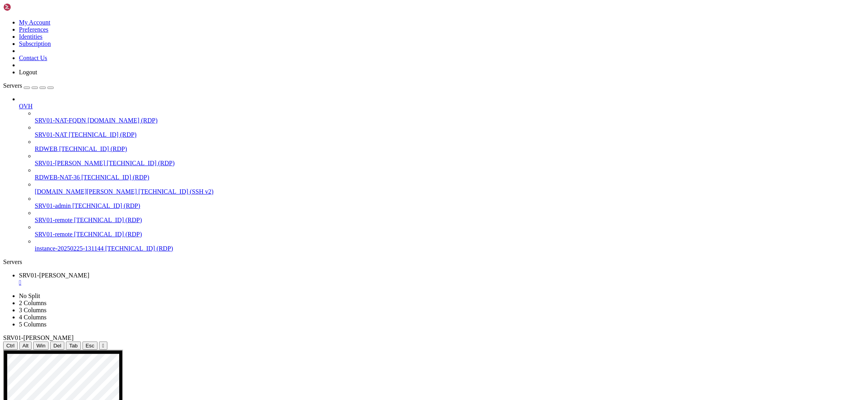
drag, startPoint x: 387, startPoint y: 627, endPoint x: 415, endPoint y: 625, distance: 27.7
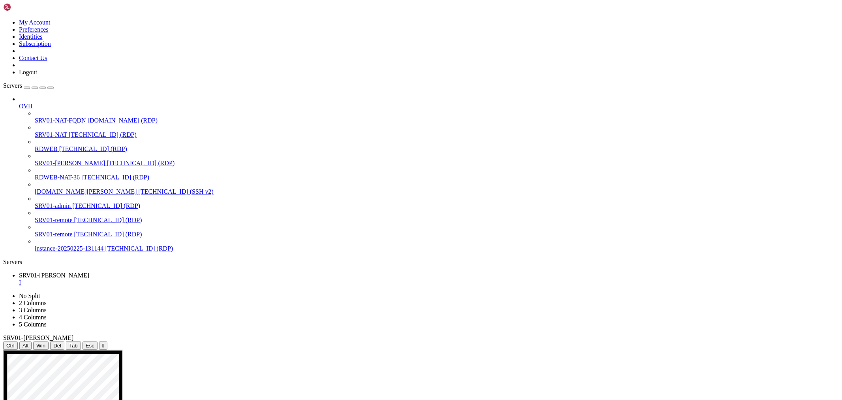
drag, startPoint x: 462, startPoint y: 635, endPoint x: 496, endPoint y: 630, distance: 33.9
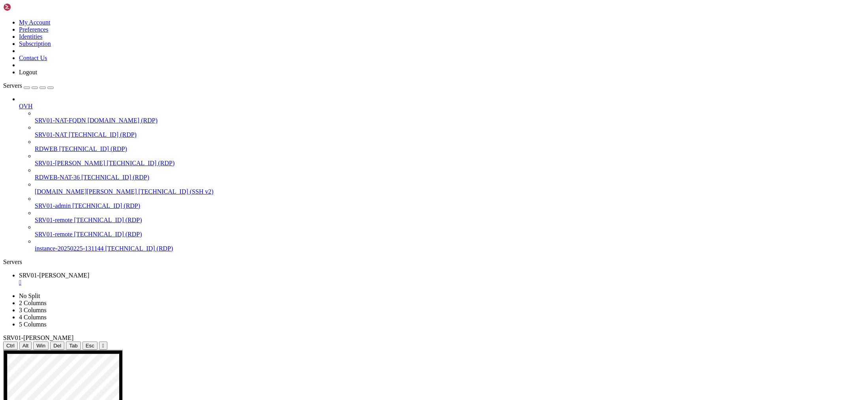
drag, startPoint x: 210, startPoint y: 541, endPoint x: 208, endPoint y: 548, distance: 6.9
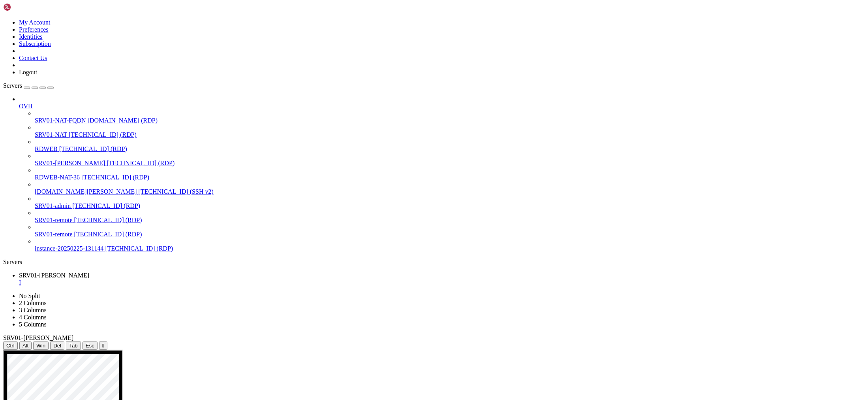
drag, startPoint x: 472, startPoint y: 654, endPoint x: 473, endPoint y: 650, distance: 4.5
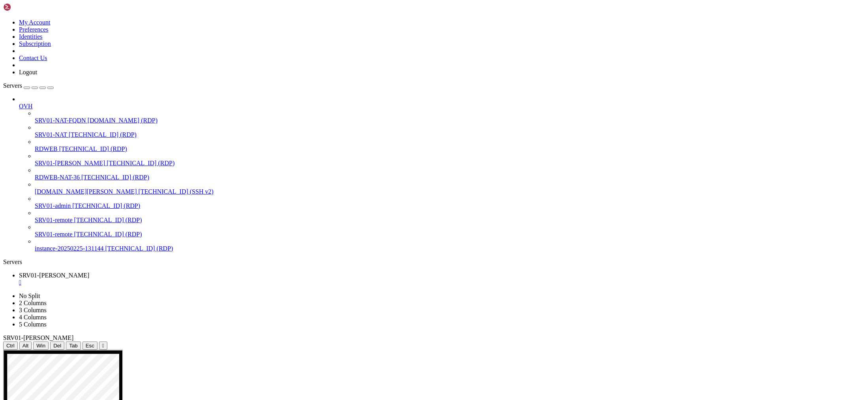
drag, startPoint x: 214, startPoint y: 533, endPoint x: 230, endPoint y: 462, distance: 72.1
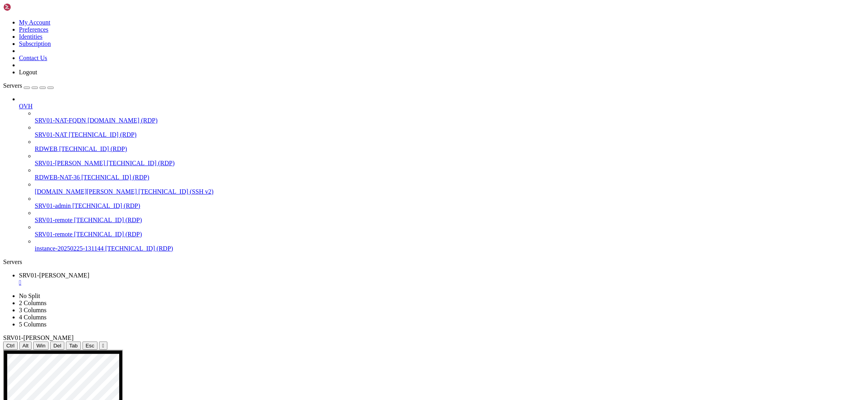
drag, startPoint x: 306, startPoint y: 581, endPoint x: 271, endPoint y: 591, distance: 36.2
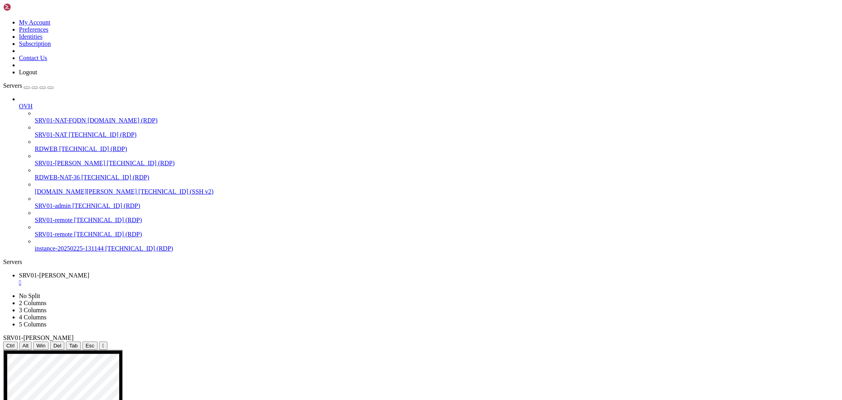
drag, startPoint x: 537, startPoint y: 441, endPoint x: 541, endPoint y: 451, distance: 11.0
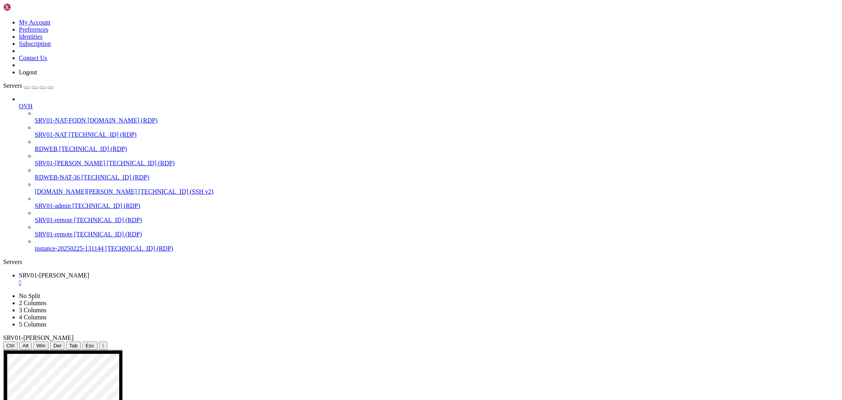
drag, startPoint x: 251, startPoint y: 442, endPoint x: 457, endPoint y: 569, distance: 242.7
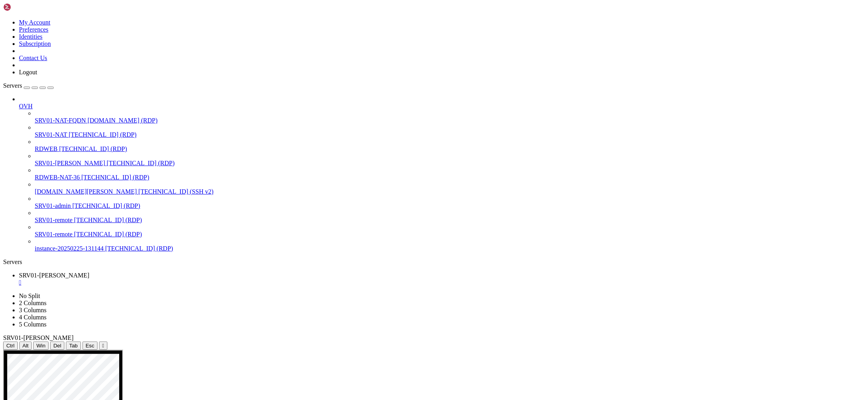
drag, startPoint x: 110, startPoint y: 374, endPoint x: 277, endPoint y: 372, distance: 167.0
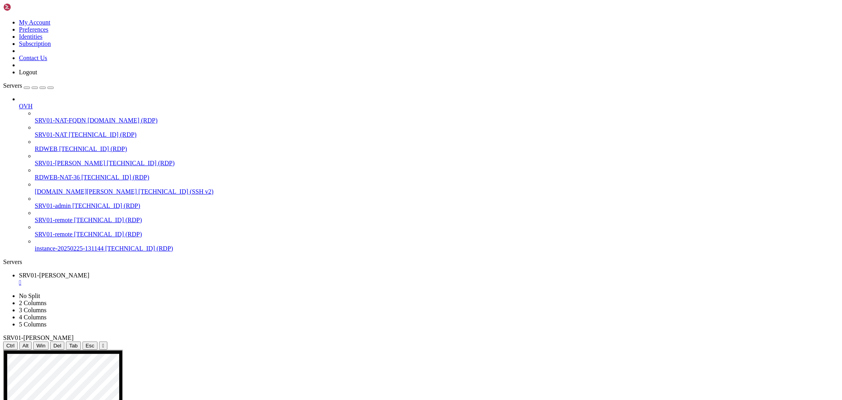
drag, startPoint x: 831, startPoint y: 607, endPoint x: 825, endPoint y: 582, distance: 25.2
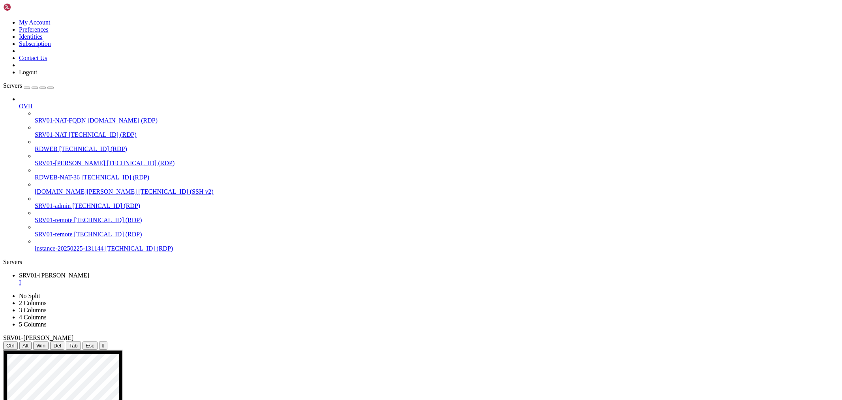
drag, startPoint x: 832, startPoint y: 688, endPoint x: 766, endPoint y: 364, distance: 331.0
drag, startPoint x: 830, startPoint y: 535, endPoint x: 808, endPoint y: 382, distance: 154.8
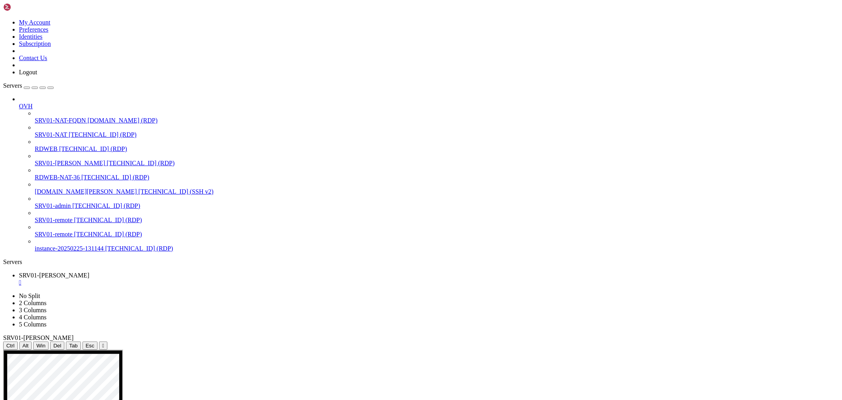
drag, startPoint x: 257, startPoint y: 561, endPoint x: 342, endPoint y: 560, distance: 85.3
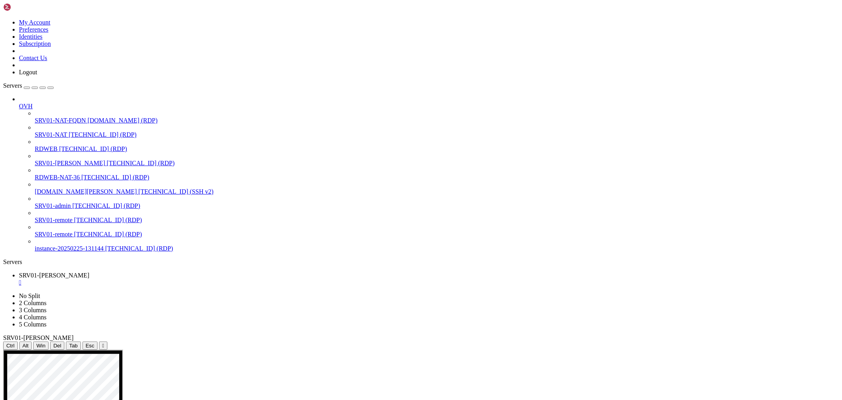
drag, startPoint x: 734, startPoint y: 690, endPoint x: 687, endPoint y: 678, distance: 48.2
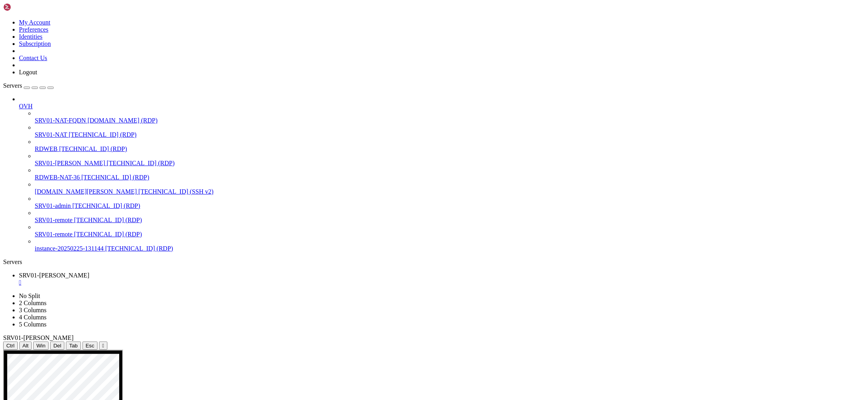
drag, startPoint x: 737, startPoint y: 688, endPoint x: 683, endPoint y: 674, distance: 55.9
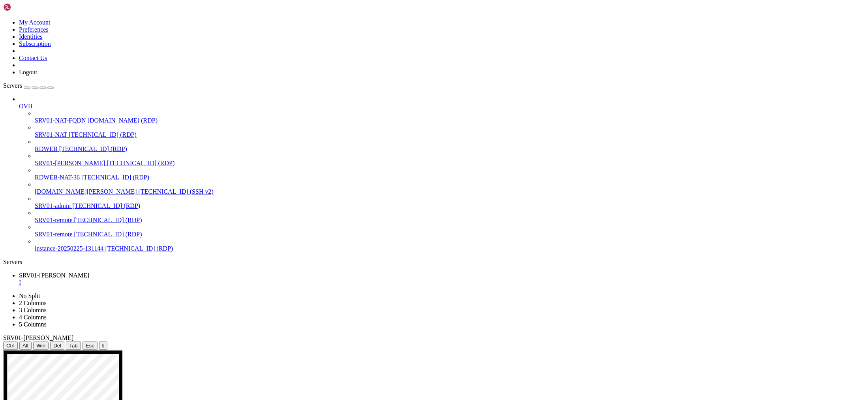
drag, startPoint x: 453, startPoint y: 576, endPoint x: 453, endPoint y: 566, distance: 10.7
drag, startPoint x: 226, startPoint y: 584, endPoint x: 183, endPoint y: 556, distance: 51.9
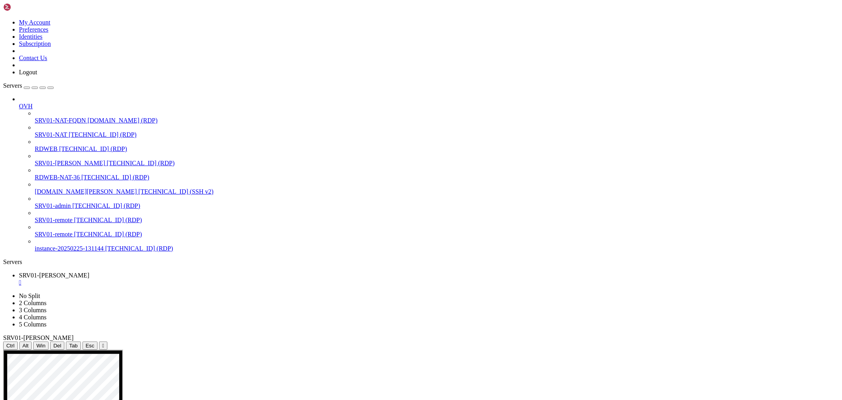
drag, startPoint x: 214, startPoint y: 559, endPoint x: 219, endPoint y: 556, distance: 5.3
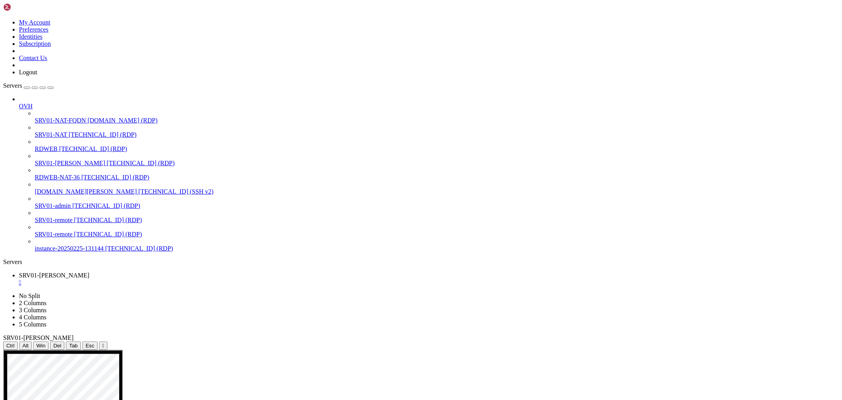
drag, startPoint x: 246, startPoint y: 513, endPoint x: 294, endPoint y: 509, distance: 48.7
drag, startPoint x: 324, startPoint y: 564, endPoint x: 259, endPoint y: 564, distance: 64.4
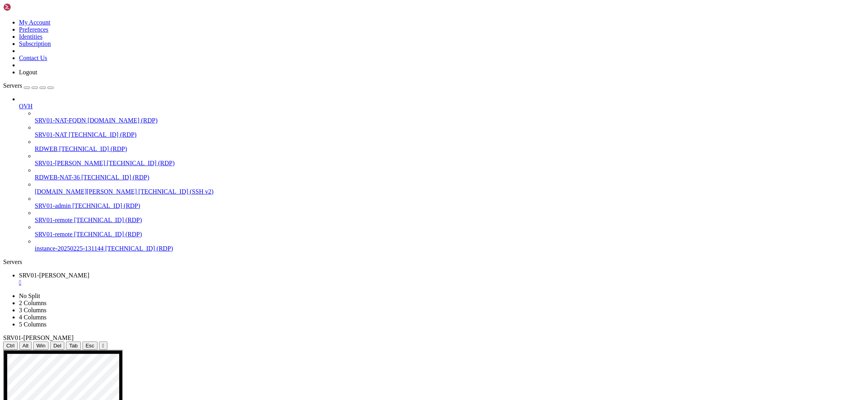
drag, startPoint x: 288, startPoint y: 569, endPoint x: 304, endPoint y: 562, distance: 16.8
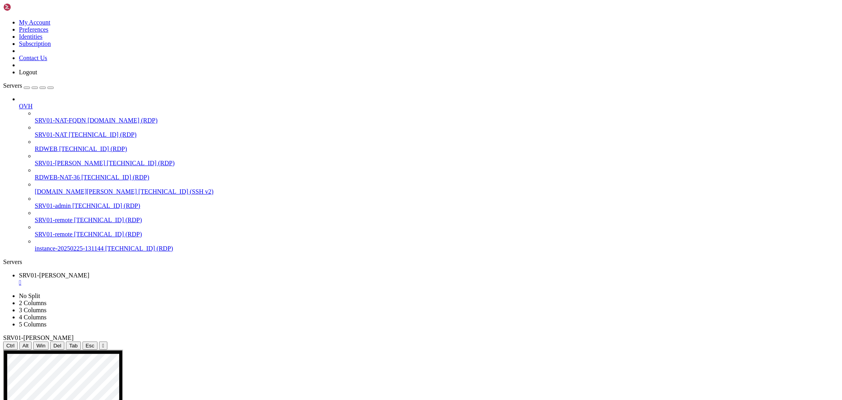
drag, startPoint x: 261, startPoint y: 484, endPoint x: 315, endPoint y: 488, distance: 53.8
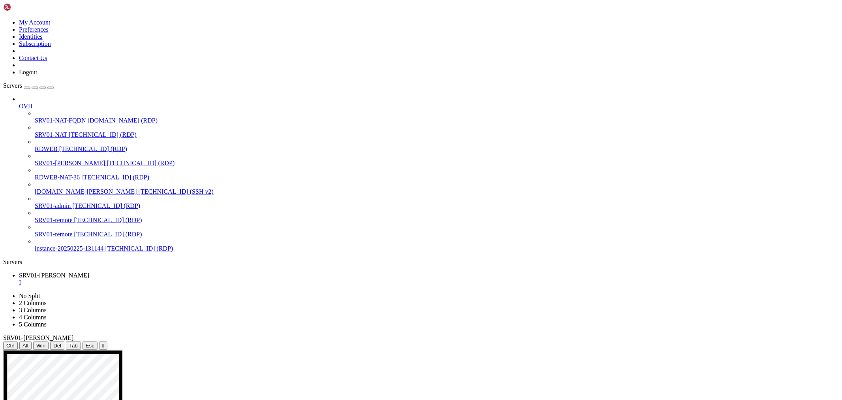
drag, startPoint x: 335, startPoint y: 559, endPoint x: 260, endPoint y: 560, distance: 74.6
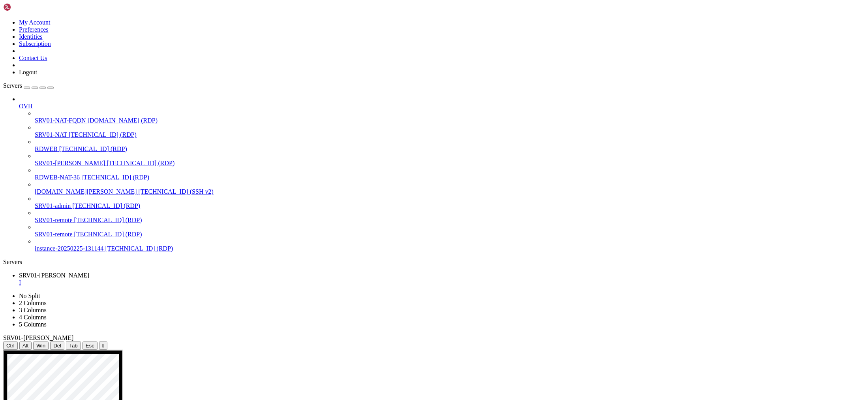
drag, startPoint x: 255, startPoint y: 567, endPoint x: 314, endPoint y: 566, distance: 59.6
drag, startPoint x: 251, startPoint y: 567, endPoint x: 312, endPoint y: 565, distance: 60.8
drag, startPoint x: 242, startPoint y: 564, endPoint x: 314, endPoint y: 563, distance: 72.7
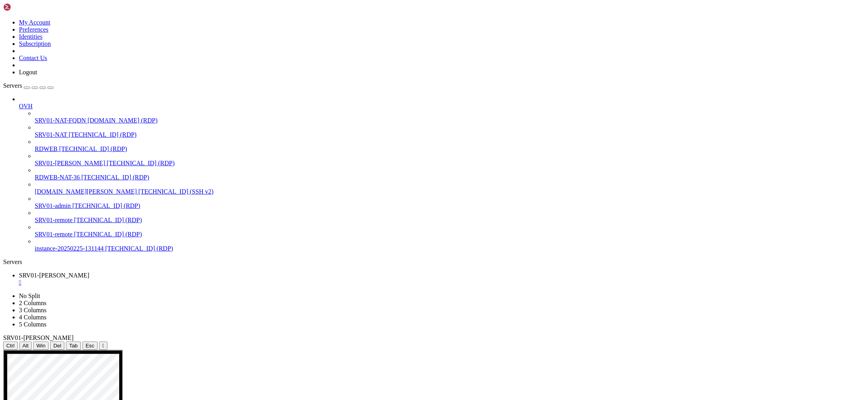
drag, startPoint x: 249, startPoint y: 565, endPoint x: 322, endPoint y: 565, distance: 73.0
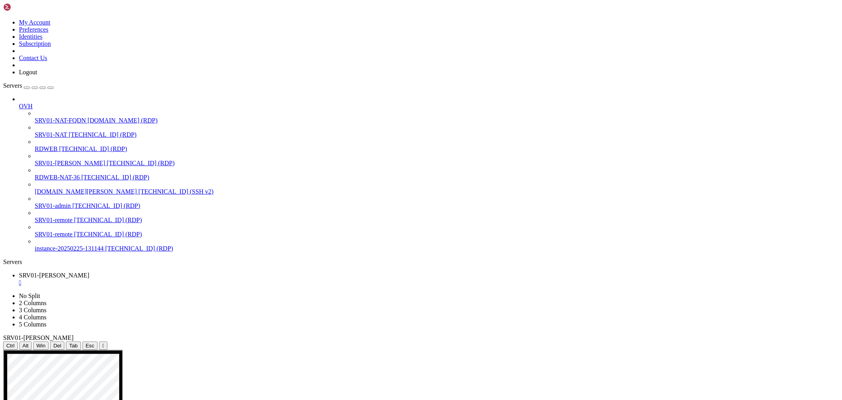
drag, startPoint x: 324, startPoint y: 553, endPoint x: 304, endPoint y: 564, distance: 23.3
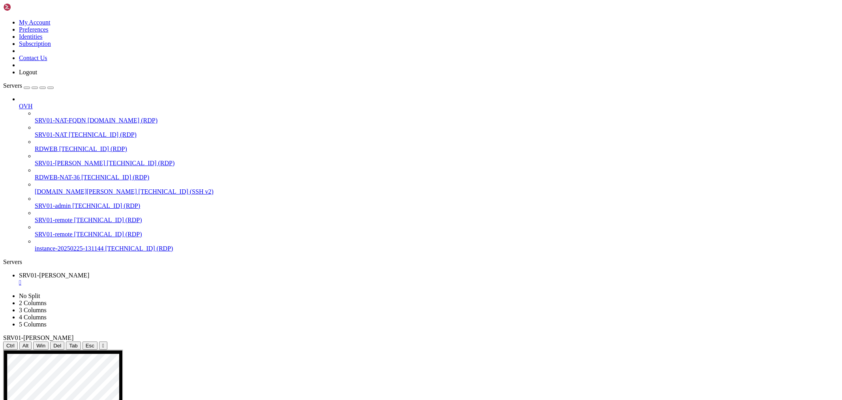
drag, startPoint x: 284, startPoint y: 478, endPoint x: 292, endPoint y: 485, distance: 11.5
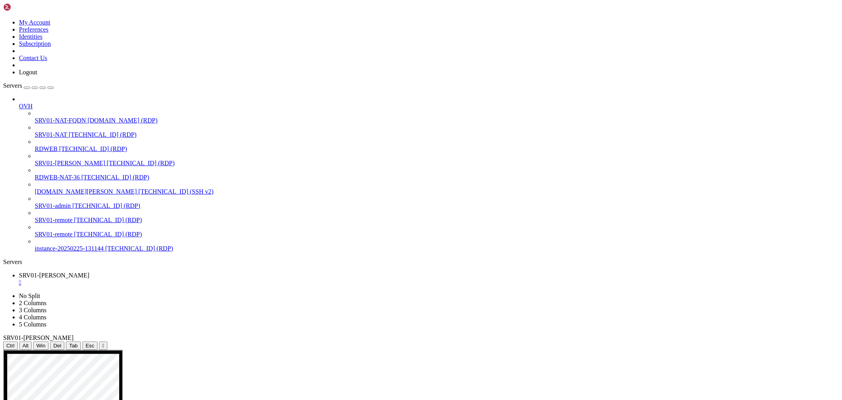
drag, startPoint x: 261, startPoint y: 486, endPoint x: 332, endPoint y: 484, distance: 71.1
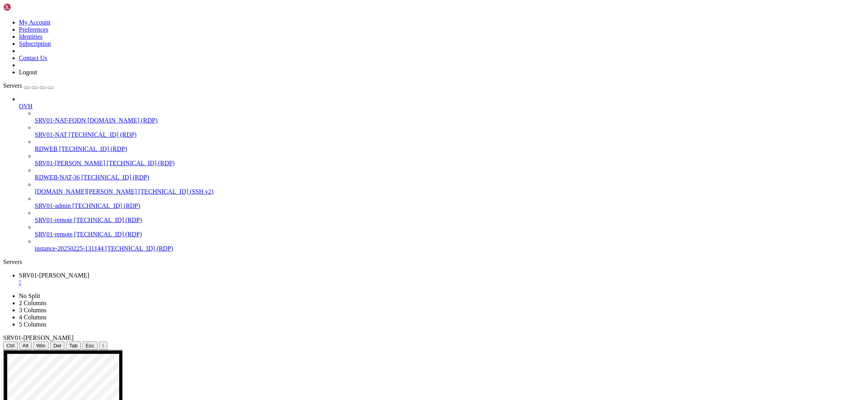
drag, startPoint x: 222, startPoint y: 505, endPoint x: 672, endPoint y: 511, distance: 449.4
drag, startPoint x: 705, startPoint y: 540, endPoint x: 700, endPoint y: 536, distance: 6.7
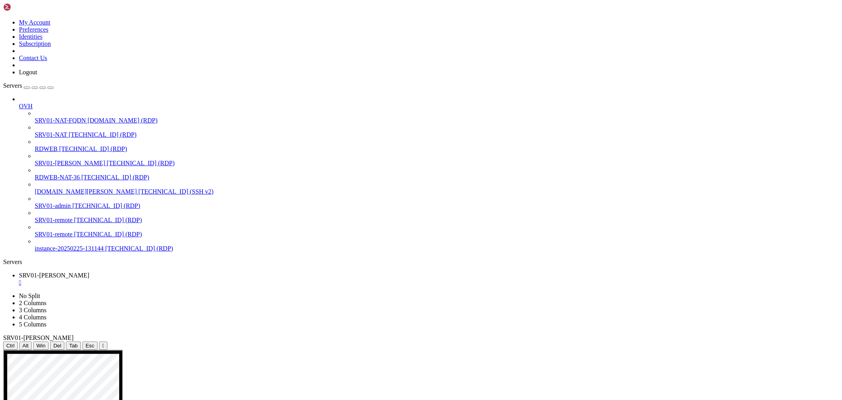
drag, startPoint x: 210, startPoint y: 504, endPoint x: 211, endPoint y: 495, distance: 9.2
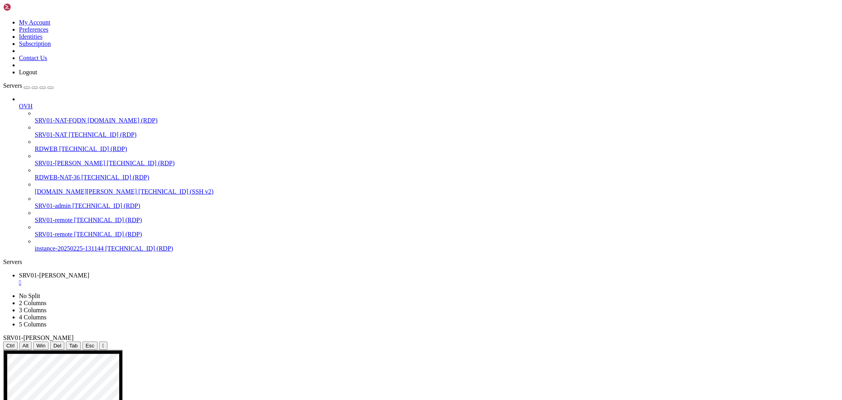
drag, startPoint x: 242, startPoint y: 580, endPoint x: 246, endPoint y: 576, distance: 5.9
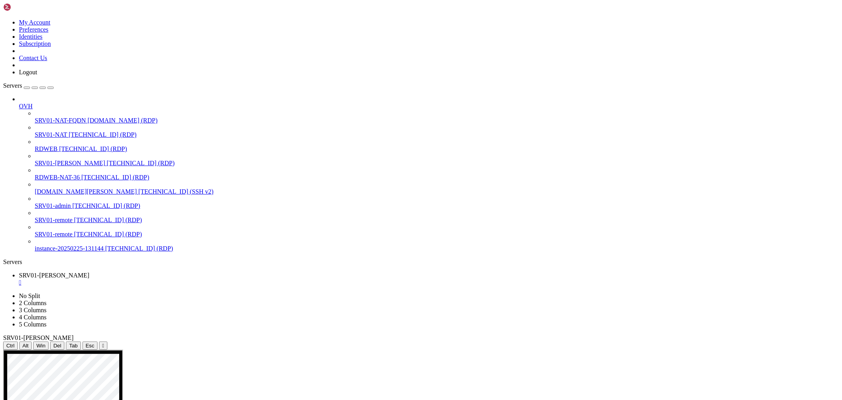
drag, startPoint x: 338, startPoint y: 514, endPoint x: 283, endPoint y: 516, distance: 54.9
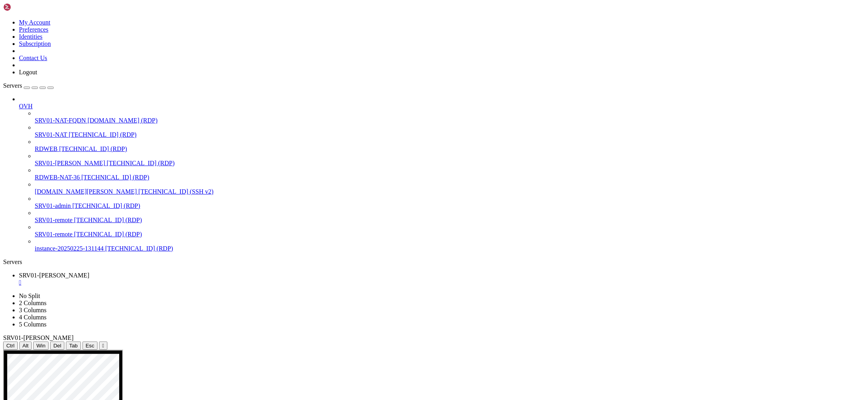
drag, startPoint x: 340, startPoint y: 594, endPoint x: 283, endPoint y: 593, distance: 57.7
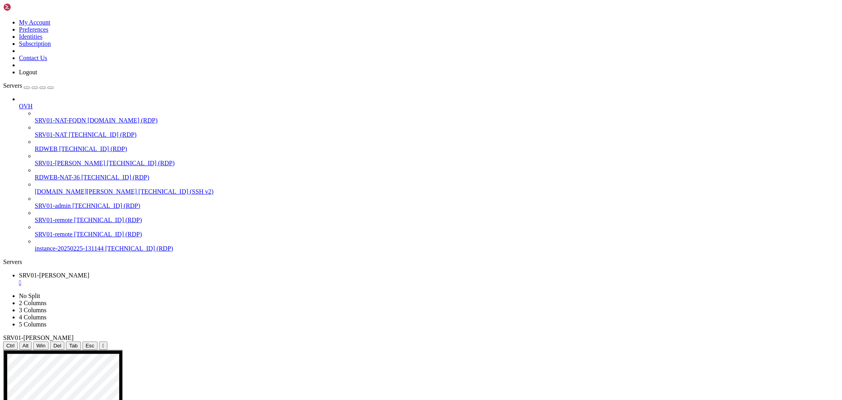
drag, startPoint x: 285, startPoint y: 447, endPoint x: 328, endPoint y: 446, distance: 43.0
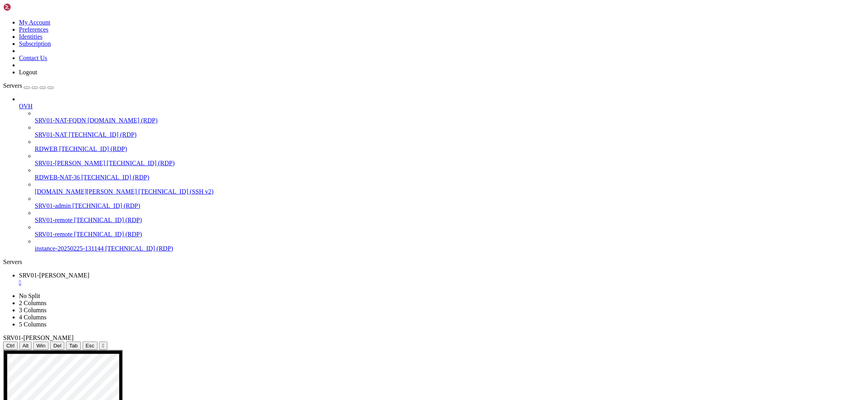
drag, startPoint x: 291, startPoint y: 644, endPoint x: 249, endPoint y: 626, distance: 45.3
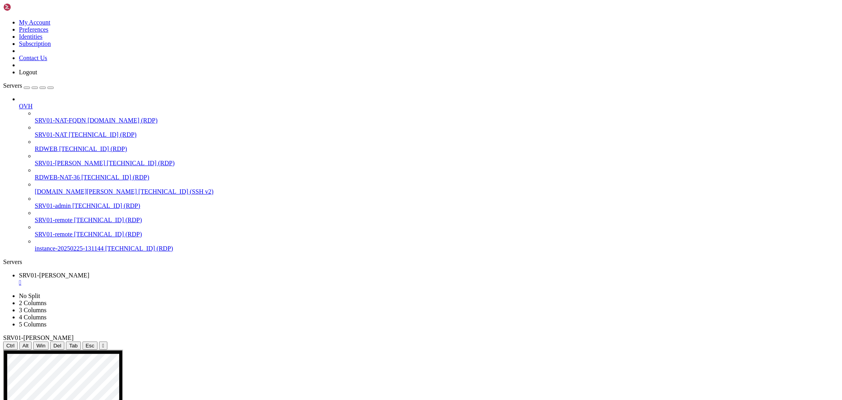
drag, startPoint x: 169, startPoint y: 471, endPoint x: 257, endPoint y: 434, distance: 95.3
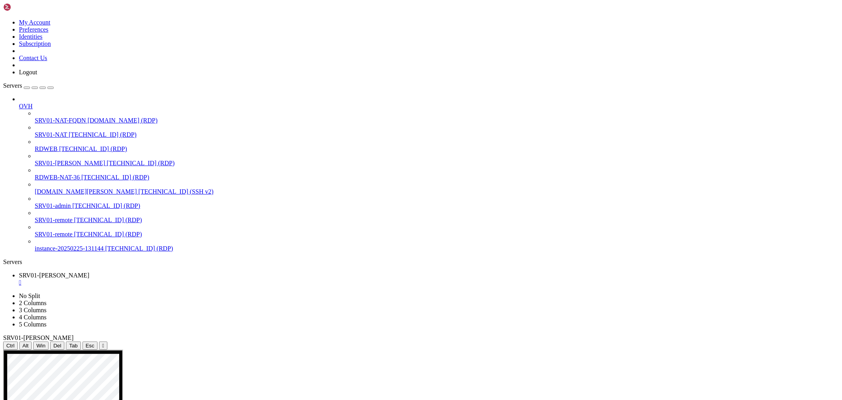
drag, startPoint x: 334, startPoint y: 594, endPoint x: 327, endPoint y: 589, distance: 8.8
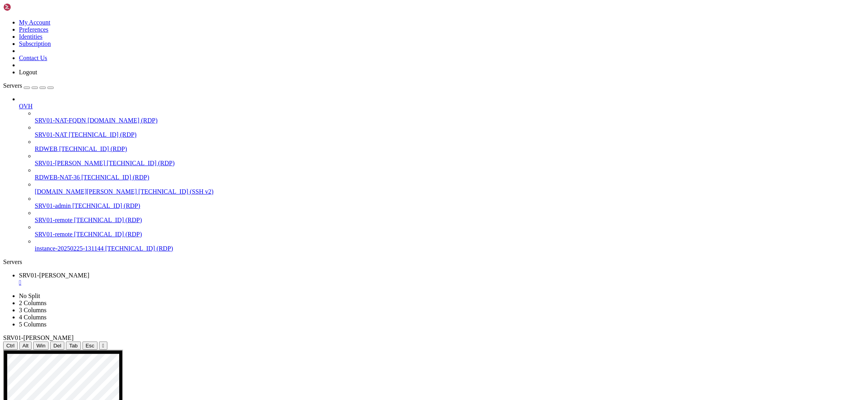
drag, startPoint x: 276, startPoint y: 506, endPoint x: 319, endPoint y: 524, distance: 46.2
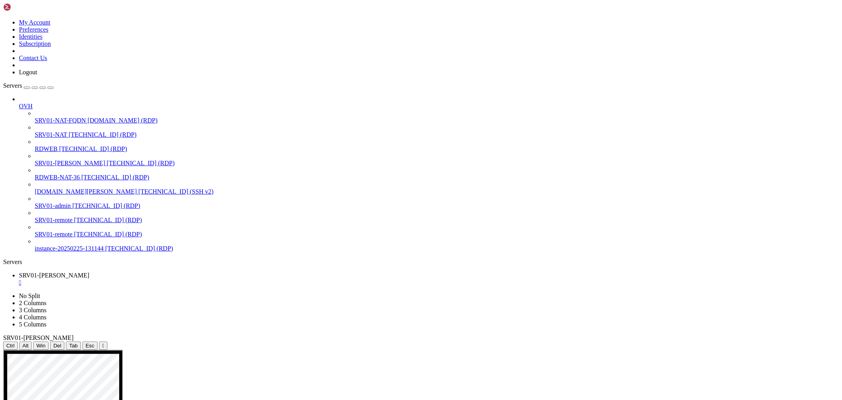
drag, startPoint x: 195, startPoint y: 442, endPoint x: 208, endPoint y: 451, distance: 16.5
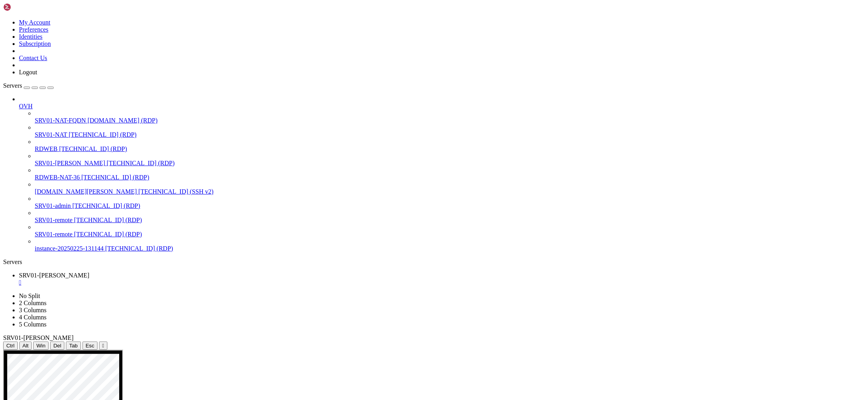
drag, startPoint x: 442, startPoint y: 115, endPoint x: 444, endPoint y: 144, distance: 29.7
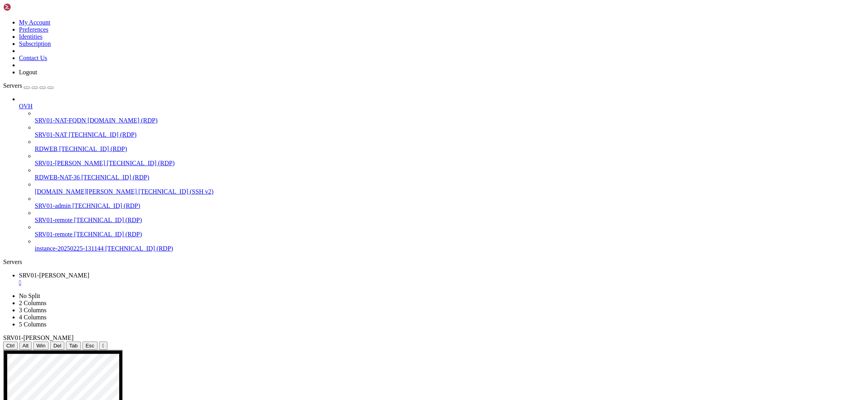
drag, startPoint x: 350, startPoint y: 593, endPoint x: 276, endPoint y: 593, distance: 74.2
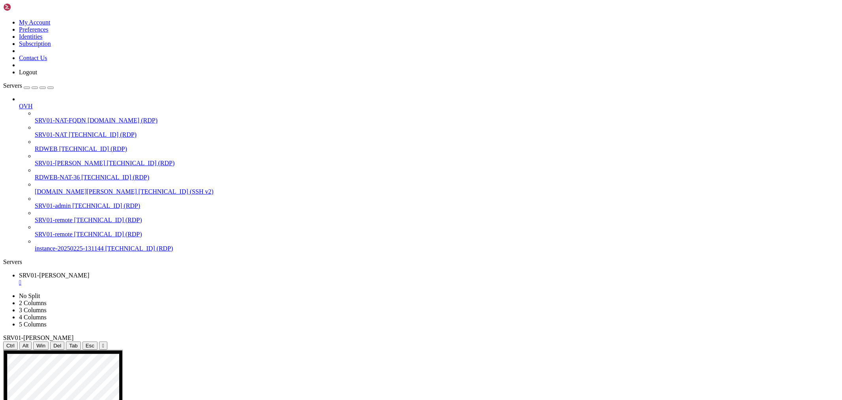
drag, startPoint x: 403, startPoint y: 655, endPoint x: 493, endPoint y: 646, distance: 90.6
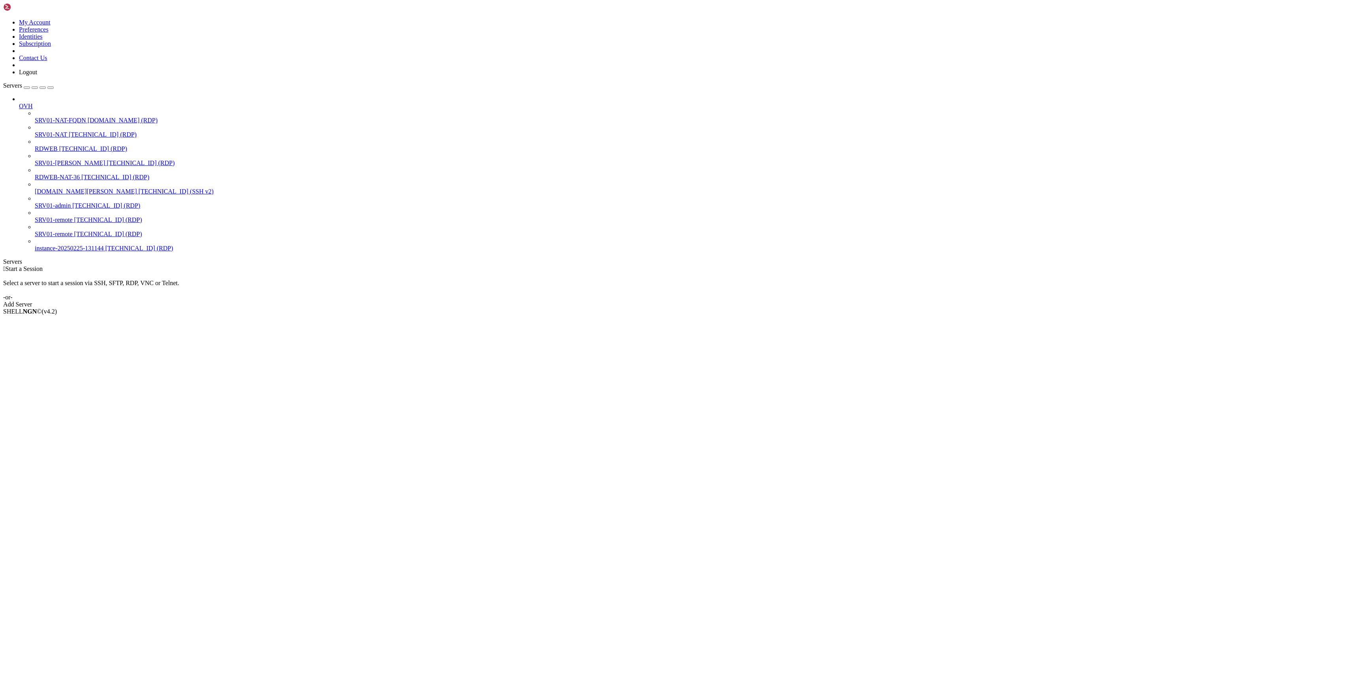
click at [55, 131] on span "SRV01-NAT" at bounding box center [51, 134] width 32 height 7
drag, startPoint x: 84, startPoint y: 28, endPoint x: 108, endPoint y: 30, distance: 23.8
click at [51, 88] on icon "button" at bounding box center [51, 88] width 0 height 0
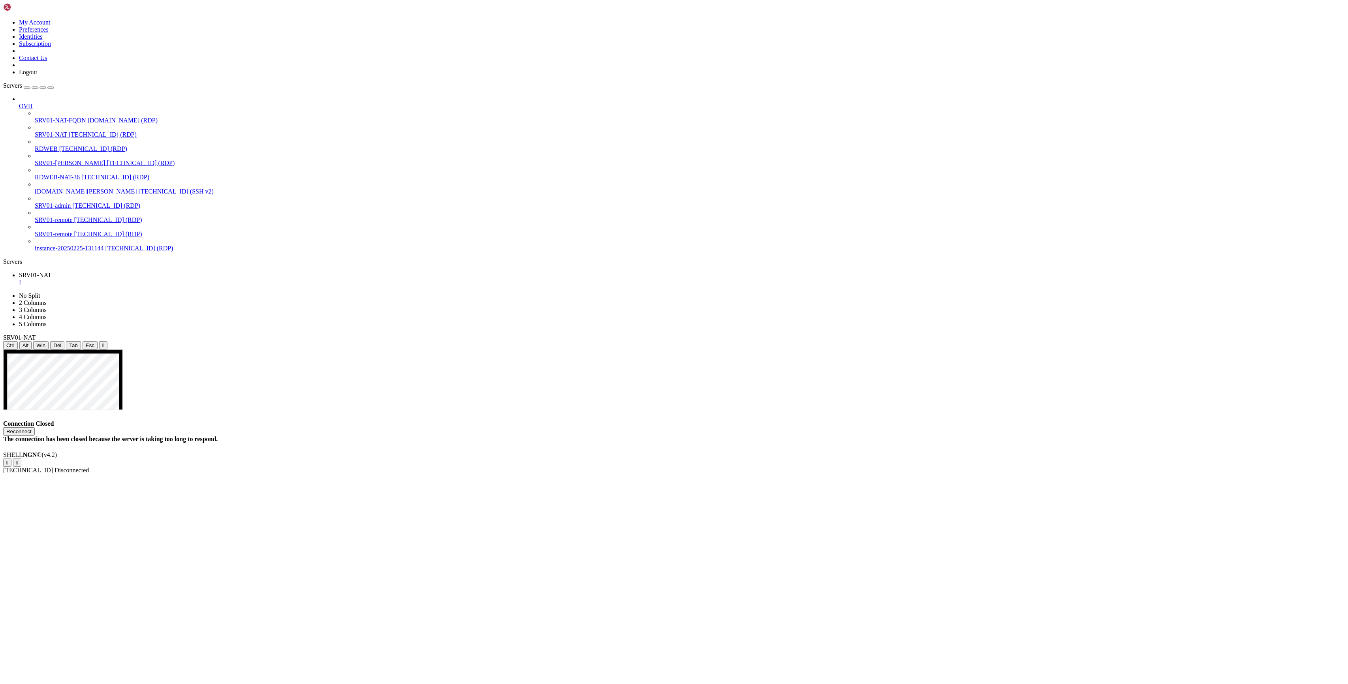
click at [35, 427] on button "Reconnect" at bounding box center [19, 431] width 32 height 8
drag, startPoint x: 480, startPoint y: 262, endPoint x: 471, endPoint y: 259, distance: 9.9
click at [477, 420] on div "Connection Closed Reconnect The connection has been closed because the server i…" at bounding box center [673, 431] width 1341 height 23
click at [35, 427] on button "Reconnect" at bounding box center [19, 431] width 32 height 8
drag, startPoint x: 688, startPoint y: 302, endPoint x: 691, endPoint y: 284, distance: 18.5
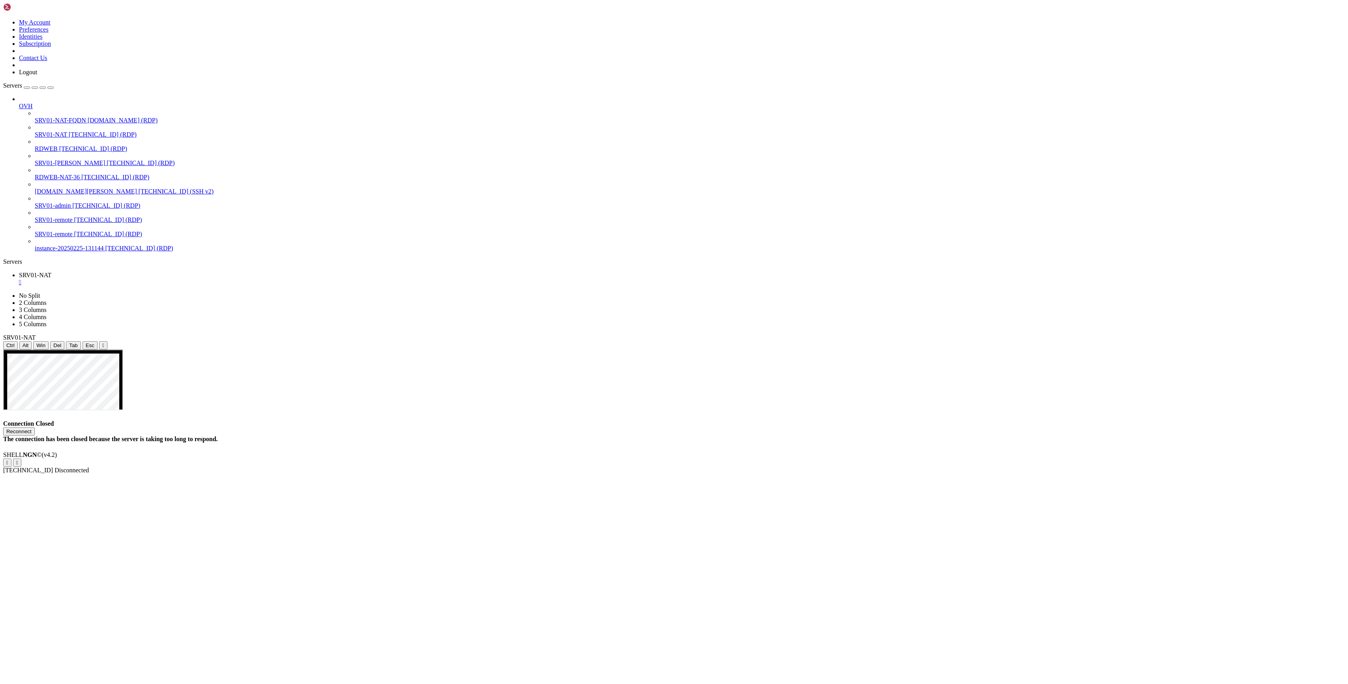
click at [688, 420] on div "Connection Closed Reconnect The connection has been closed because the server i…" at bounding box center [673, 431] width 1341 height 23
click at [35, 427] on button "Reconnect" at bounding box center [19, 431] width 32 height 8
click at [1040, 420] on div "Connection Closed Reconnect The connection has been closed because the server i…" at bounding box center [673, 431] width 1341 height 23
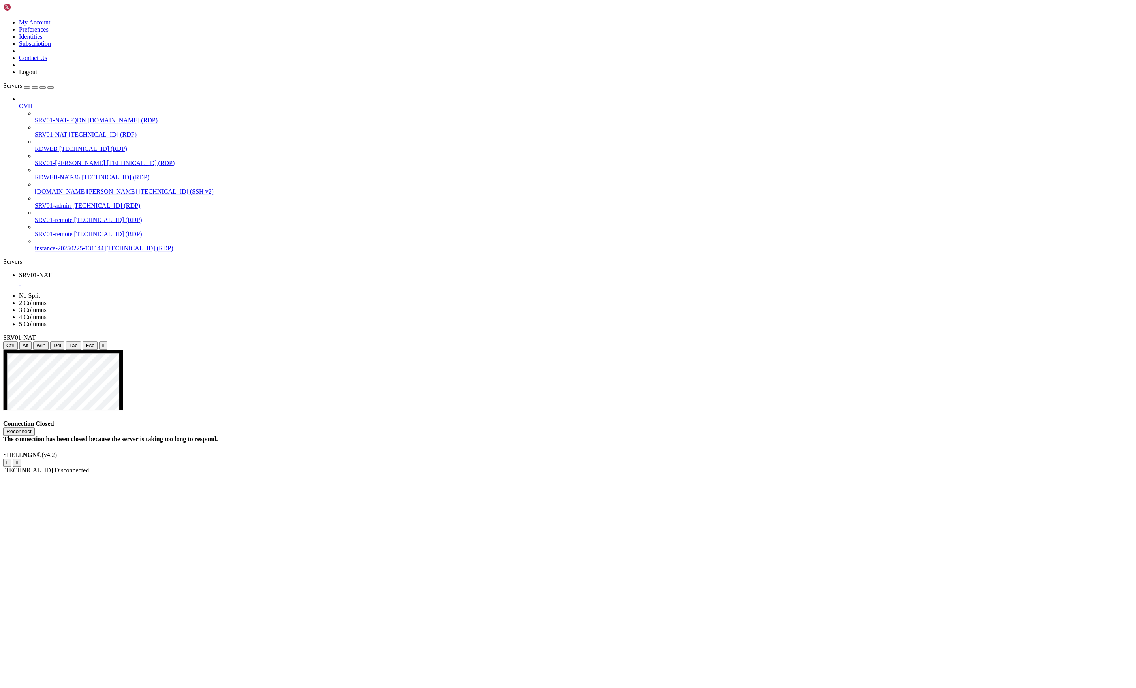
click at [541, 420] on div "Connection Closed Reconnect The connection has been closed because the server i…" at bounding box center [567, 431] width 1129 height 23
click at [35, 427] on button "Reconnect" at bounding box center [19, 431] width 32 height 8
click at [796, 420] on div "Connection Closed Reconnect The connection has been closed because the server i…" at bounding box center [567, 431] width 1129 height 23
click at [35, 427] on button "Reconnect" at bounding box center [19, 431] width 32 height 8
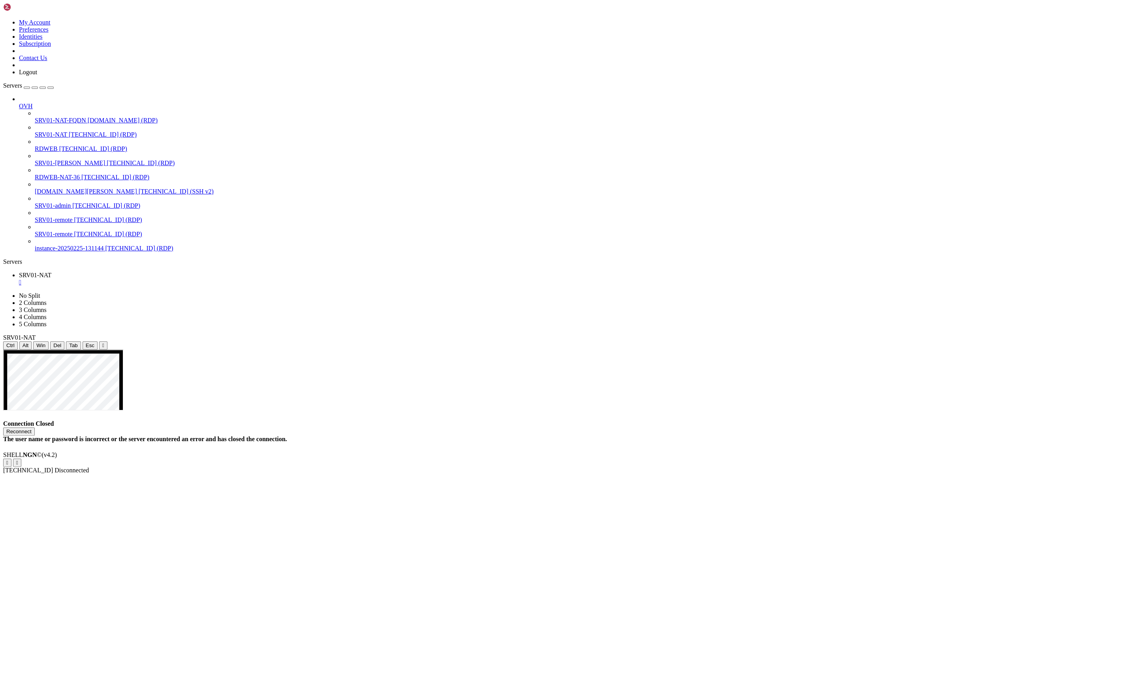
drag, startPoint x: 458, startPoint y: 276, endPoint x: 464, endPoint y: 265, distance: 12.7
click at [458, 420] on div "Connection Closed Reconnect The user name or password is incorrect or the serve…" at bounding box center [567, 431] width 1129 height 23
click at [35, 427] on button "Reconnect" at bounding box center [19, 431] width 32 height 8
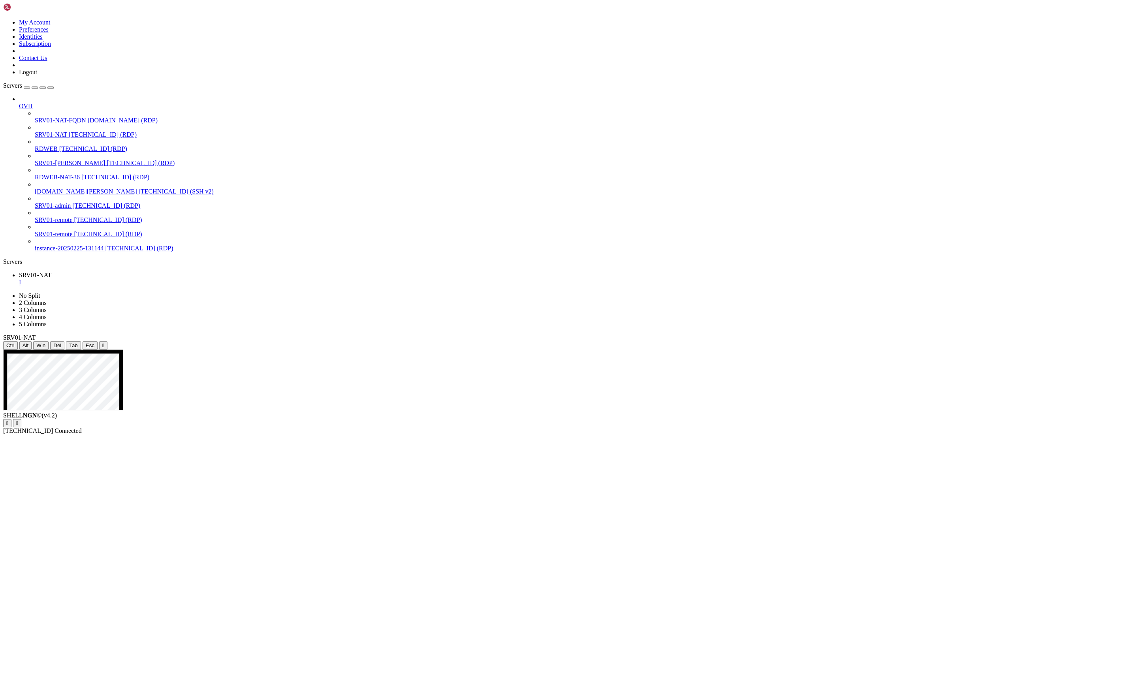
drag, startPoint x: 288, startPoint y: 856, endPoint x: 276, endPoint y: 521, distance: 335.5
